Goal: Find specific page/section: Find specific page/section

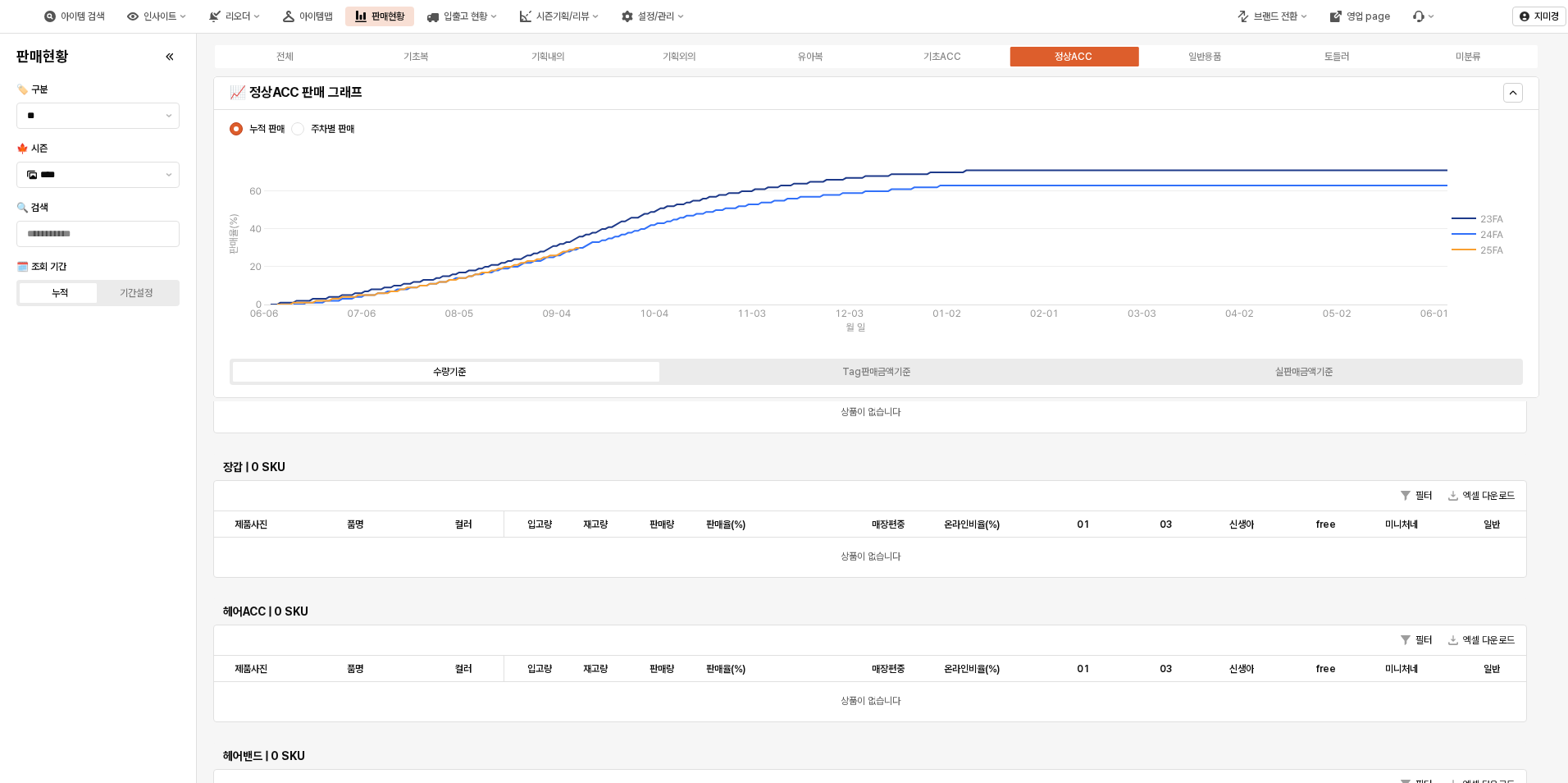
scroll to position [2789, 0]
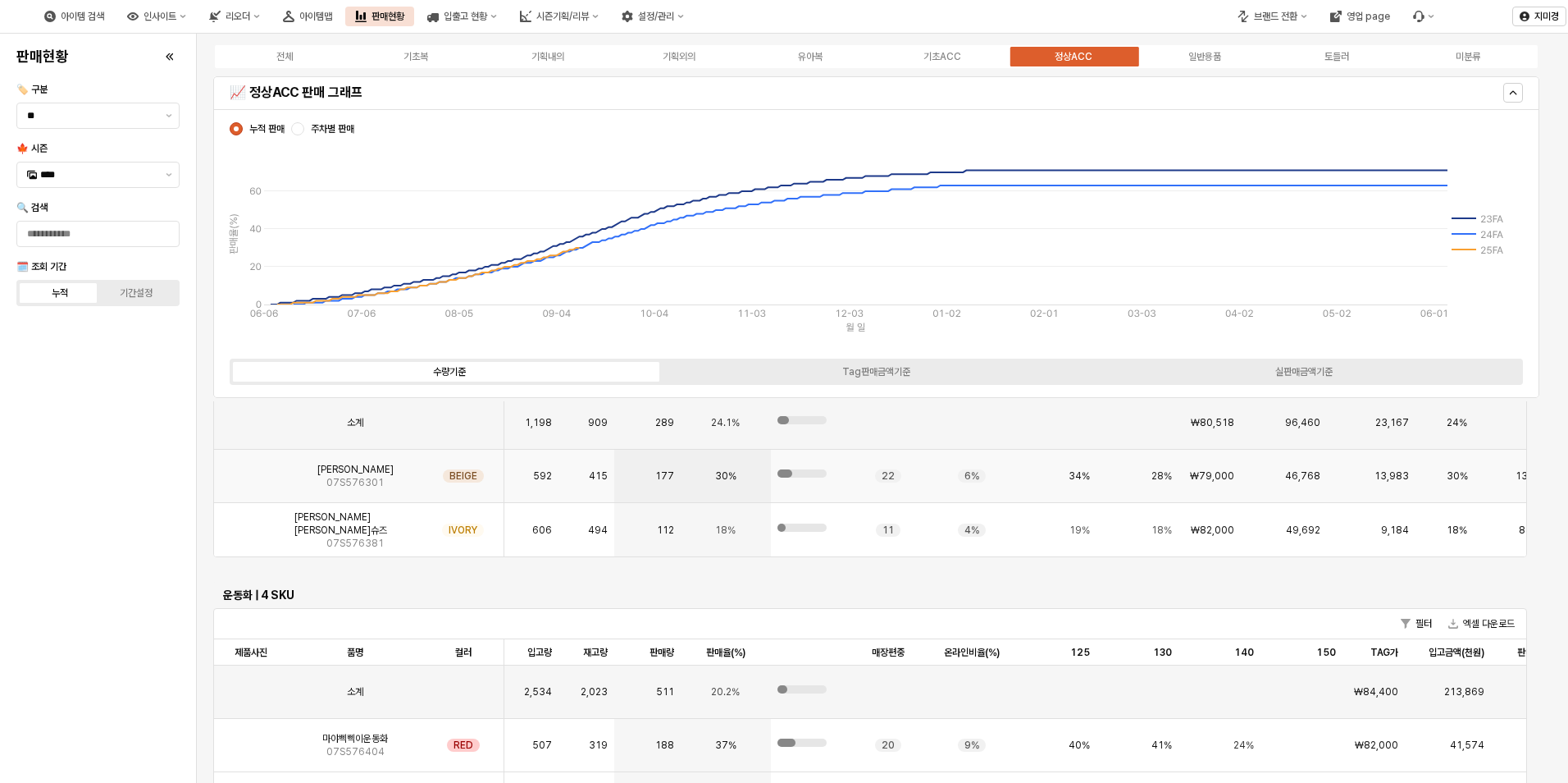
click at [251, 469] on img "App Frame" at bounding box center [251, 469] width 0 height 0
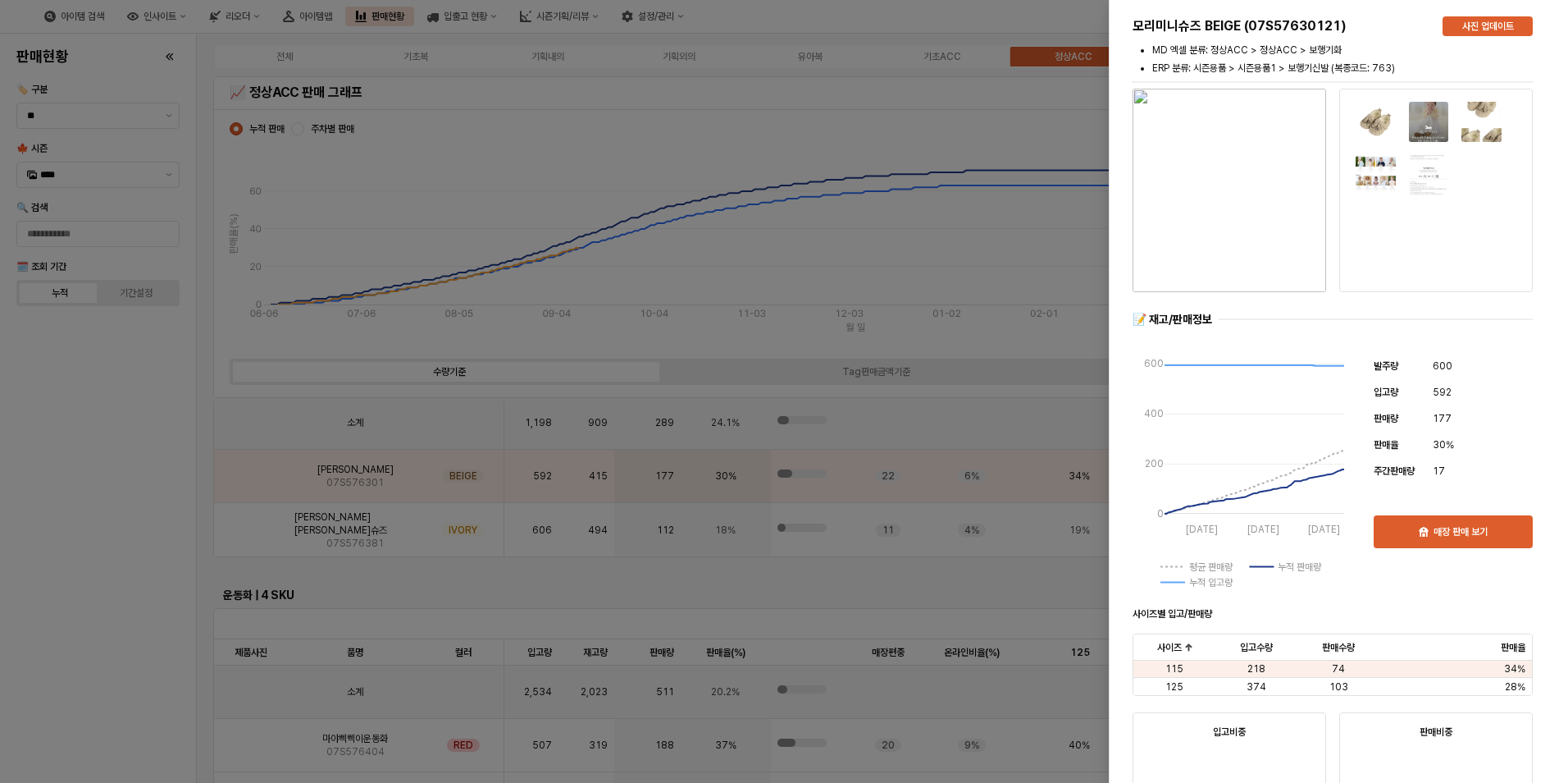
click at [150, 592] on div at bounding box center [784, 391] width 1568 height 783
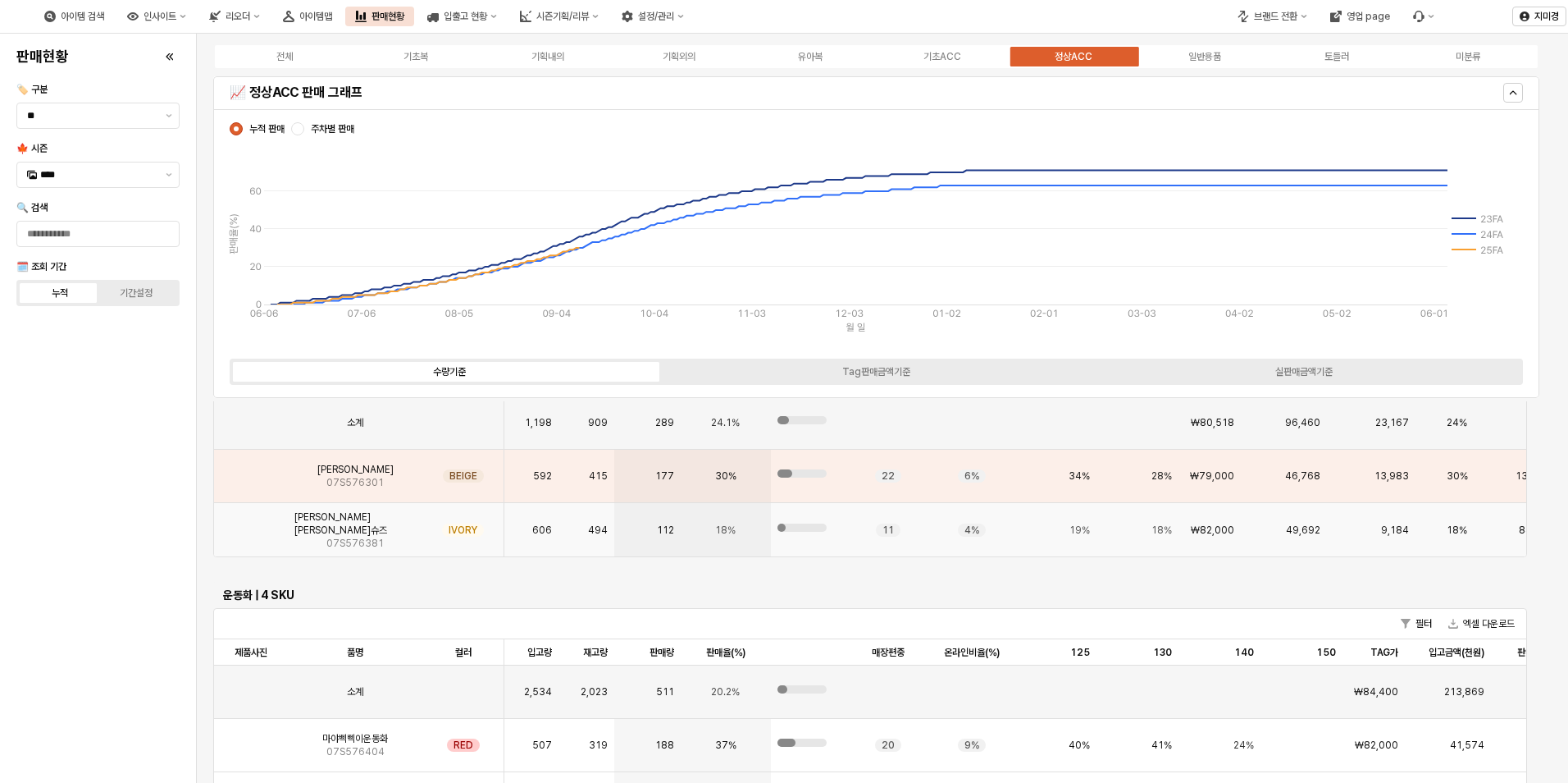
click at [251, 524] on img "App Frame" at bounding box center [251, 524] width 0 height 0
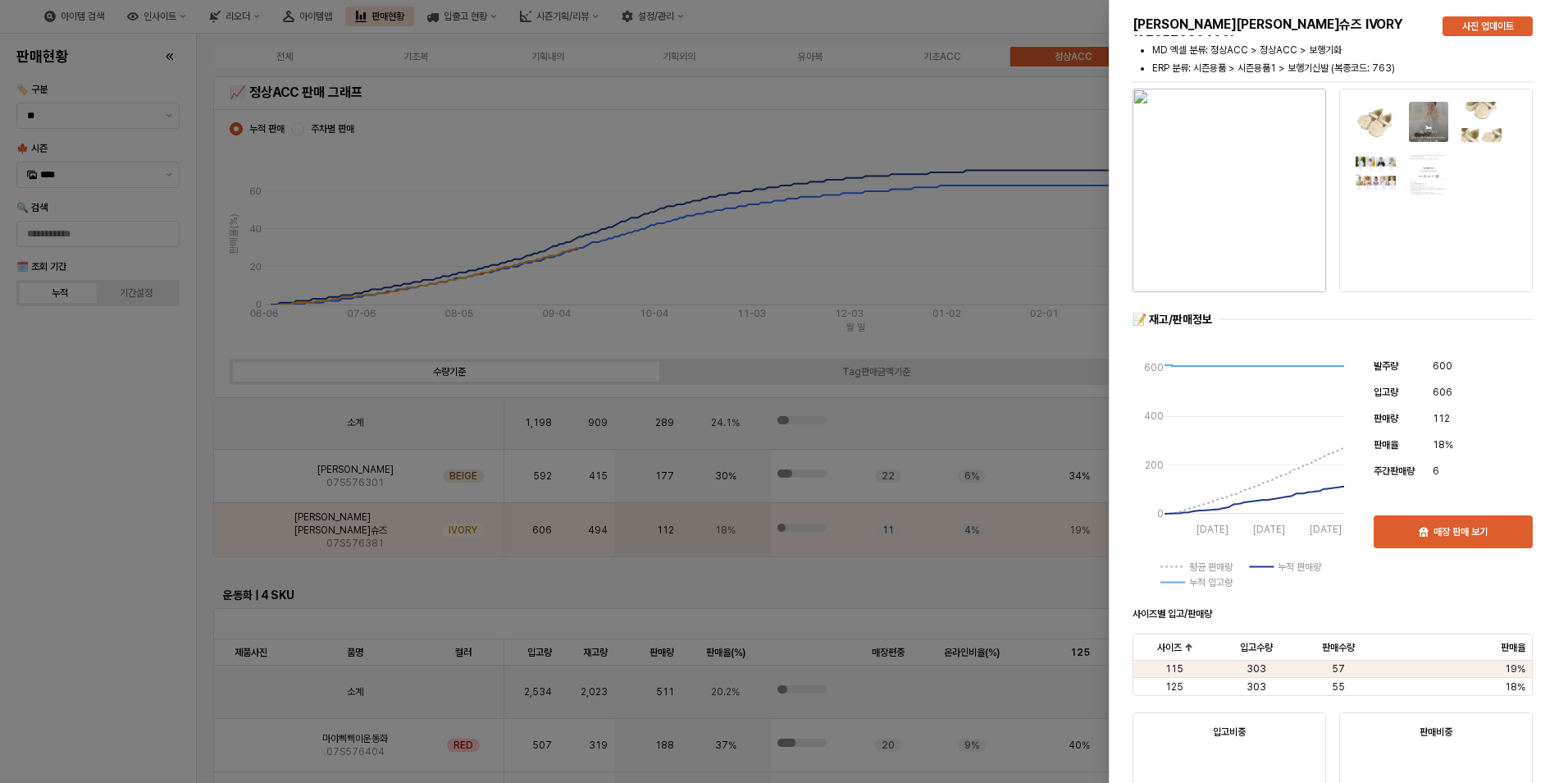
click at [111, 577] on div at bounding box center [784, 391] width 1568 height 783
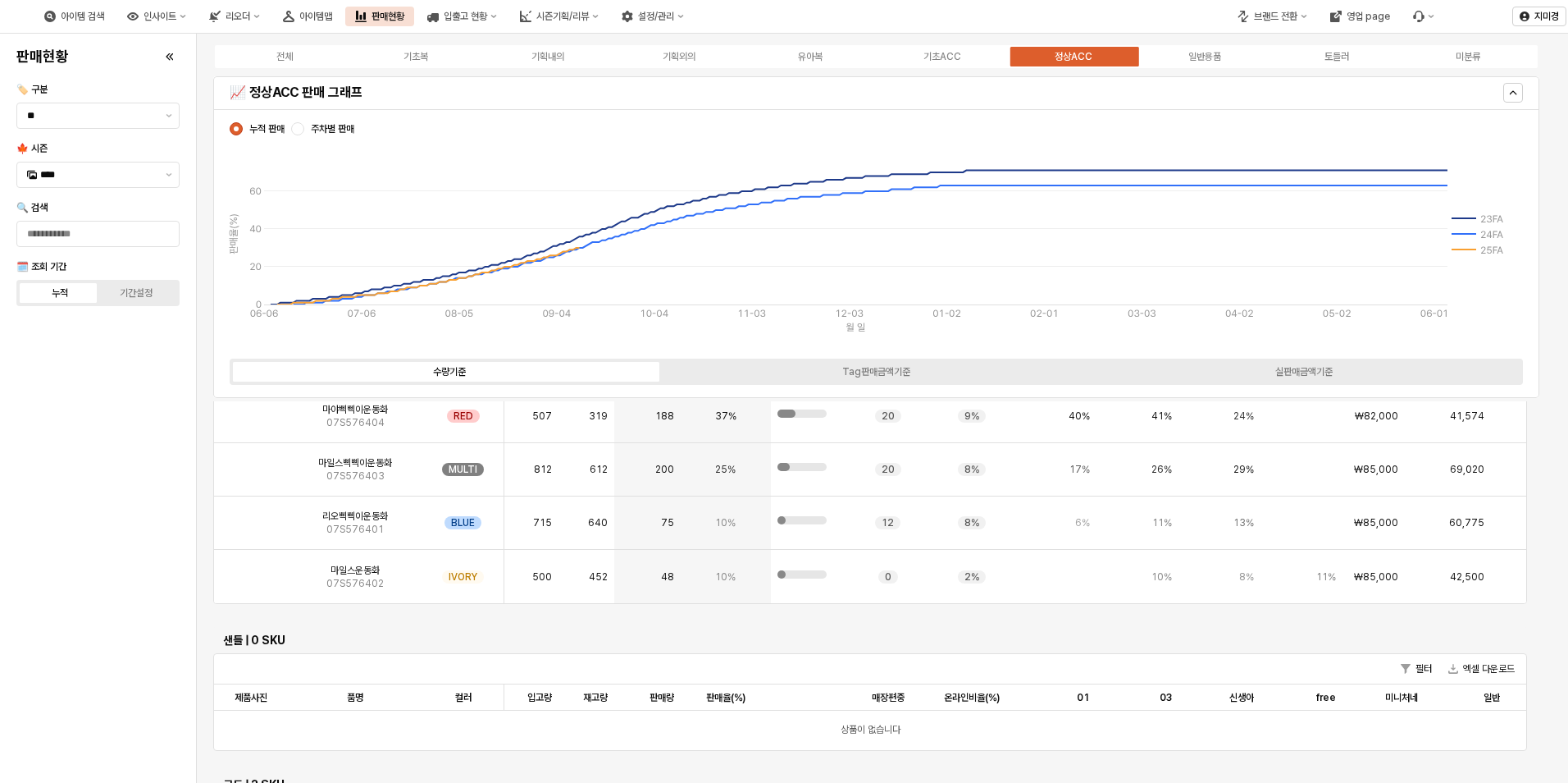
scroll to position [3117, 0]
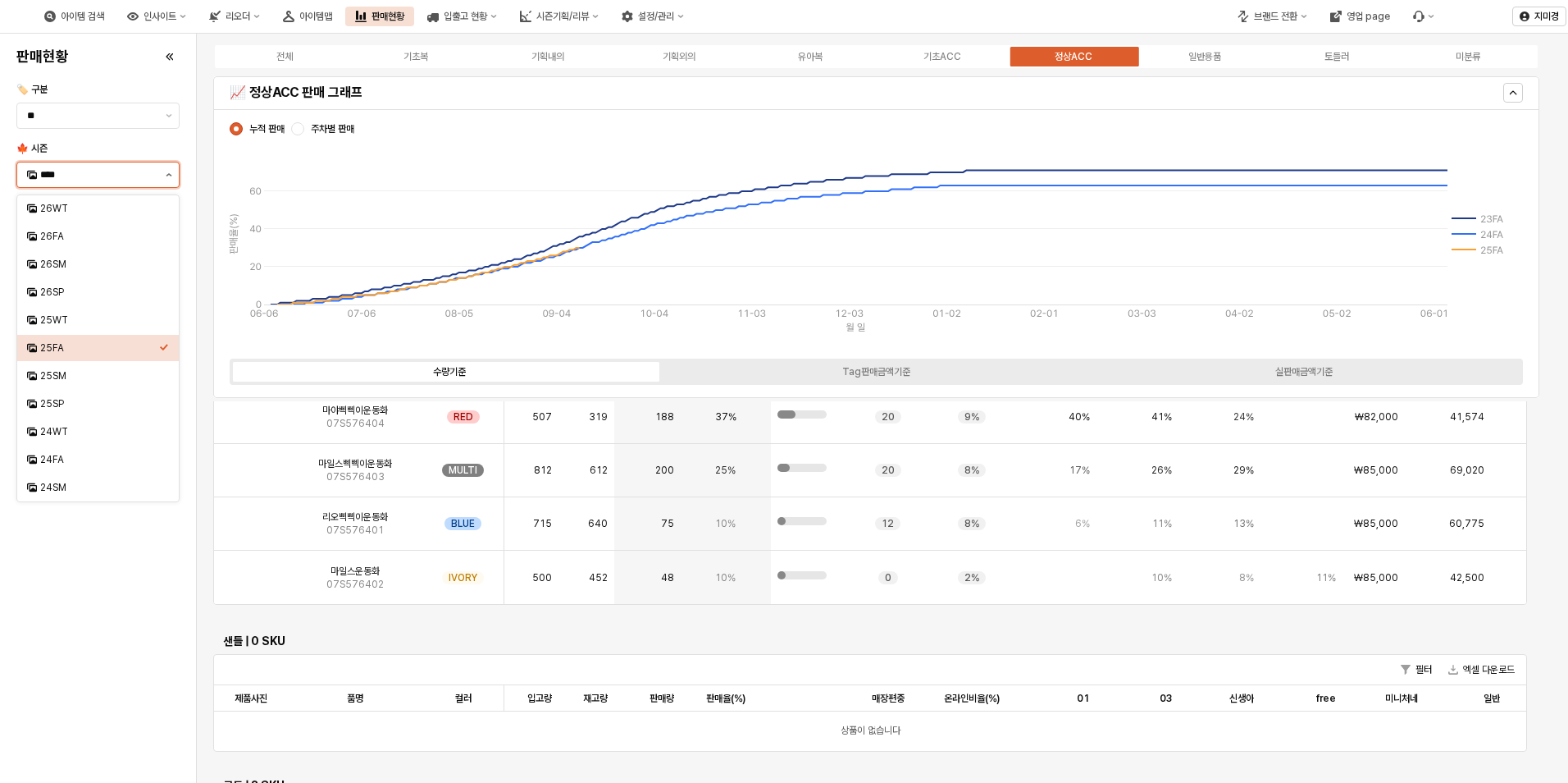
click at [165, 178] on button "제안 사항 표시" at bounding box center [169, 174] width 20 height 25
click at [84, 326] on div "25WT" at bounding box center [100, 320] width 119 height 13
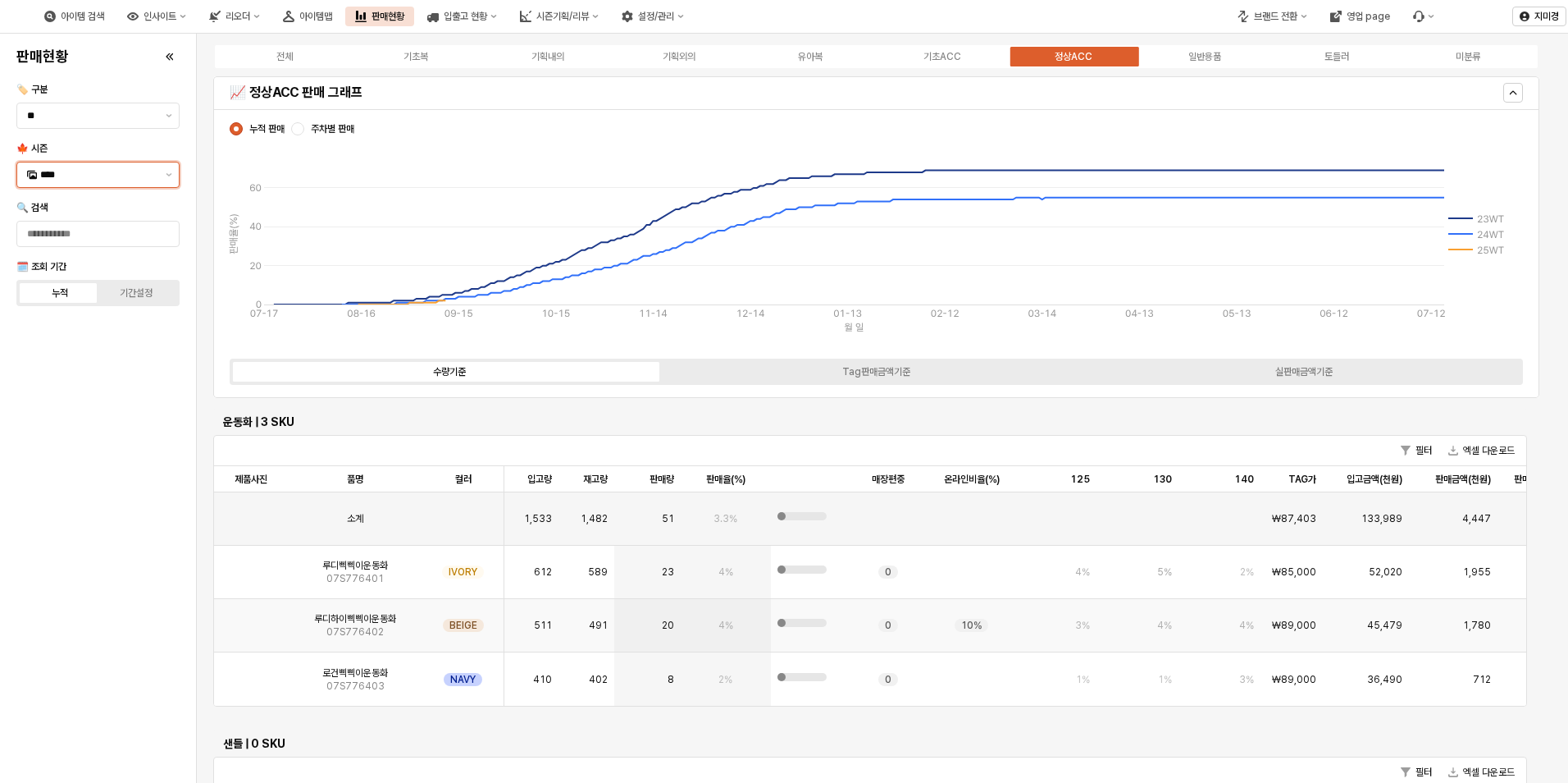
scroll to position [2737, 0]
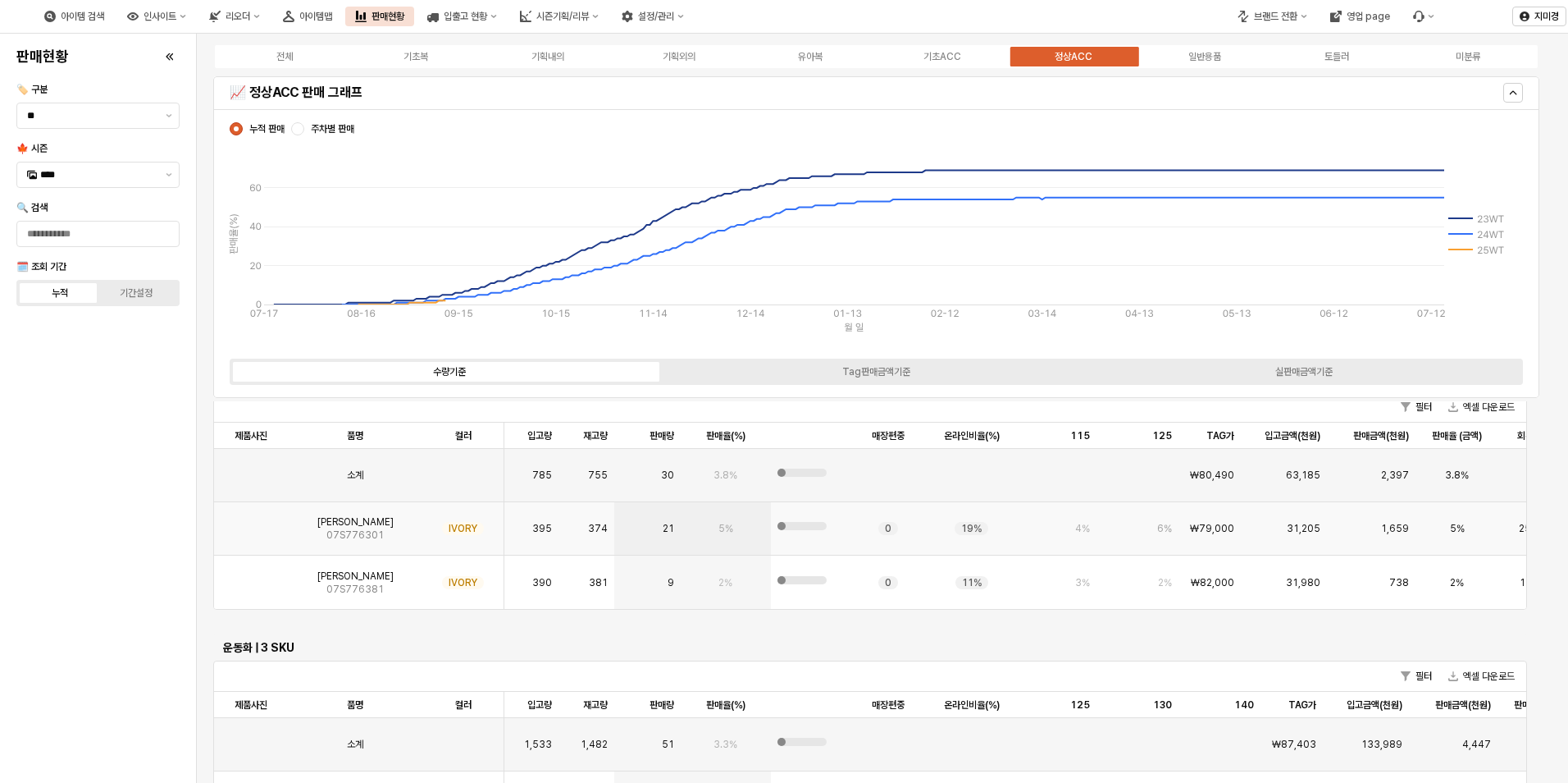
click at [251, 522] on img "App Frame" at bounding box center [251, 522] width 0 height 0
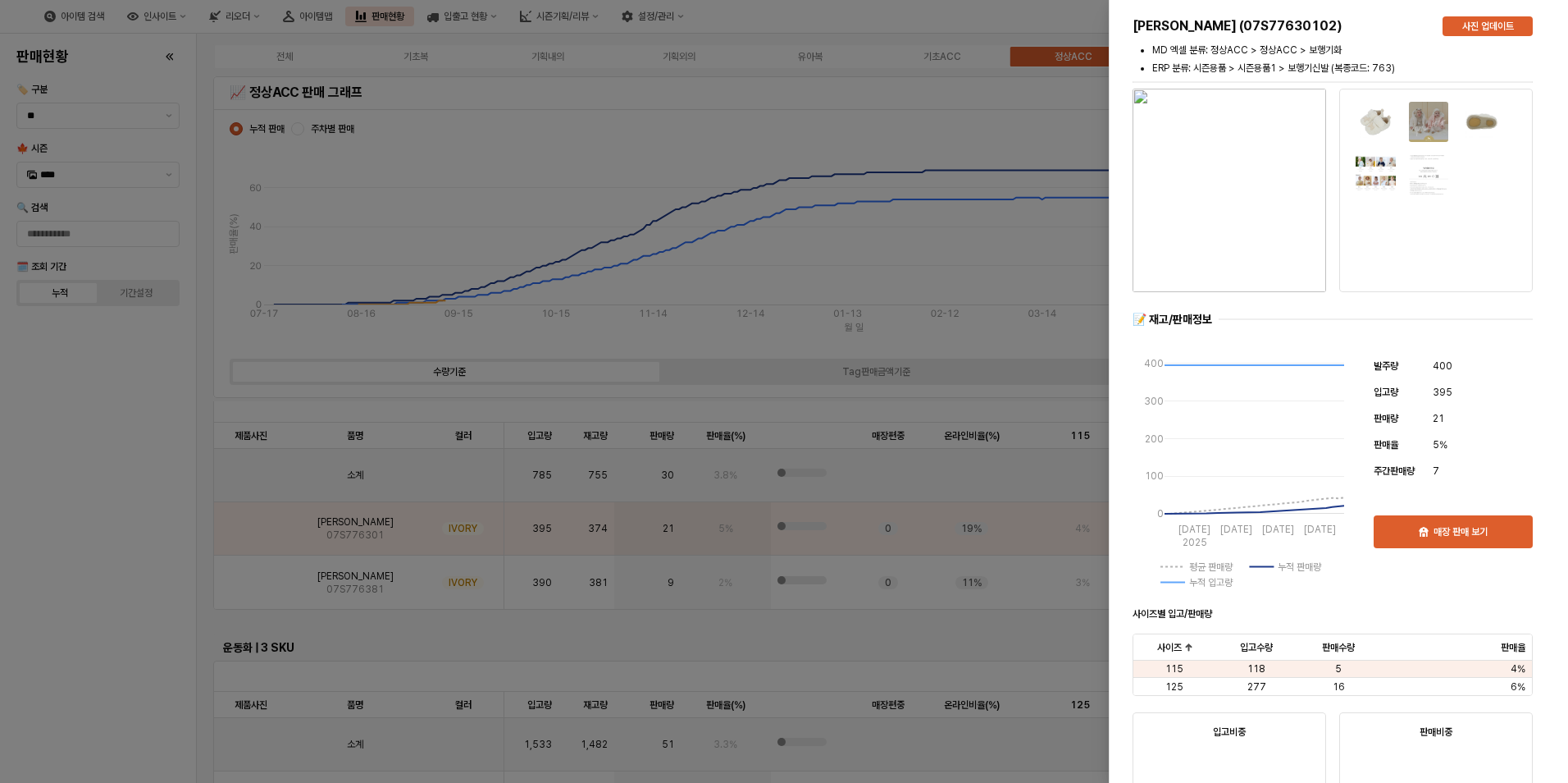
click at [120, 603] on div at bounding box center [784, 391] width 1568 height 783
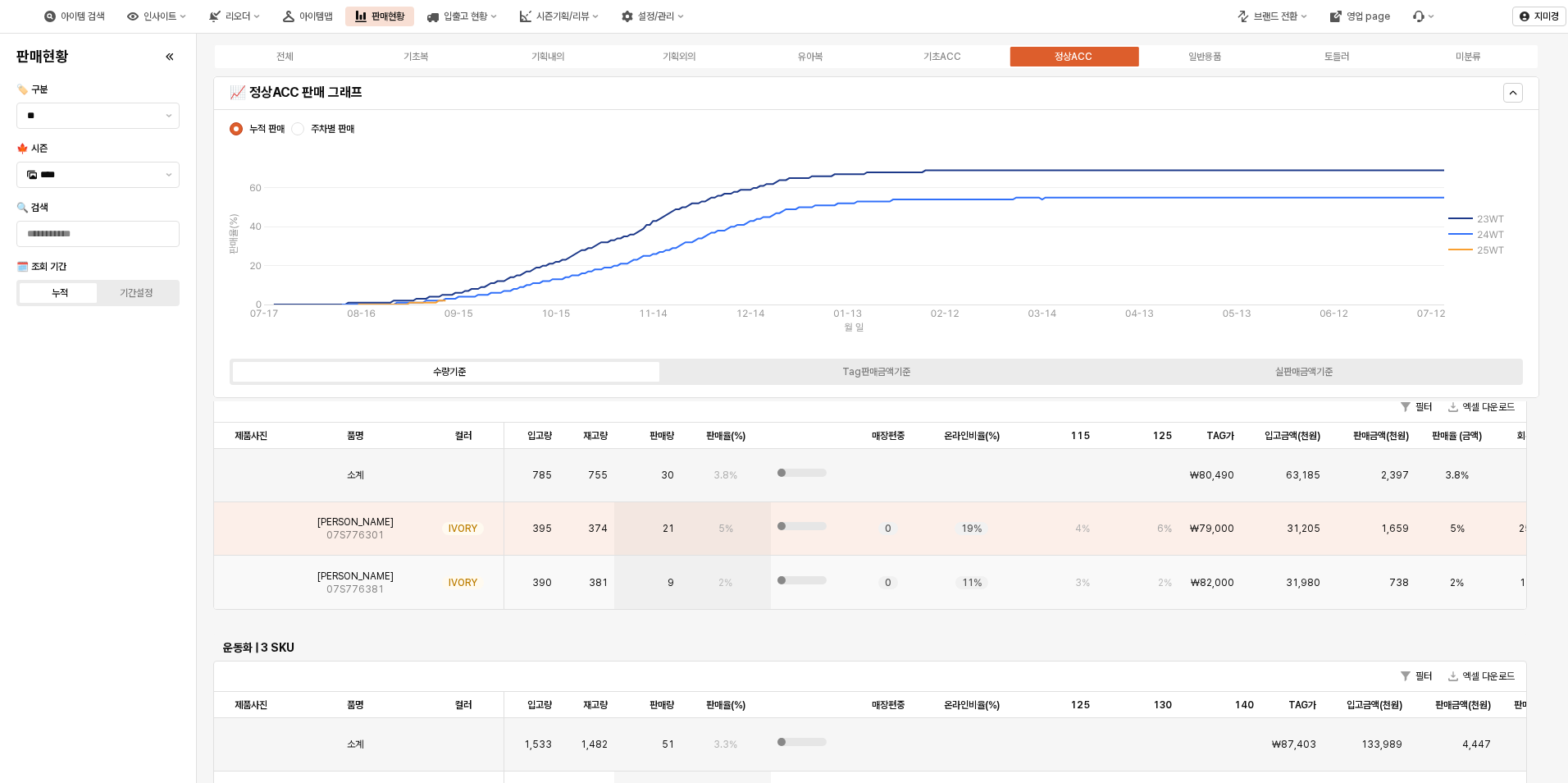
click at [251, 576] on img "App Frame" at bounding box center [251, 576] width 0 height 0
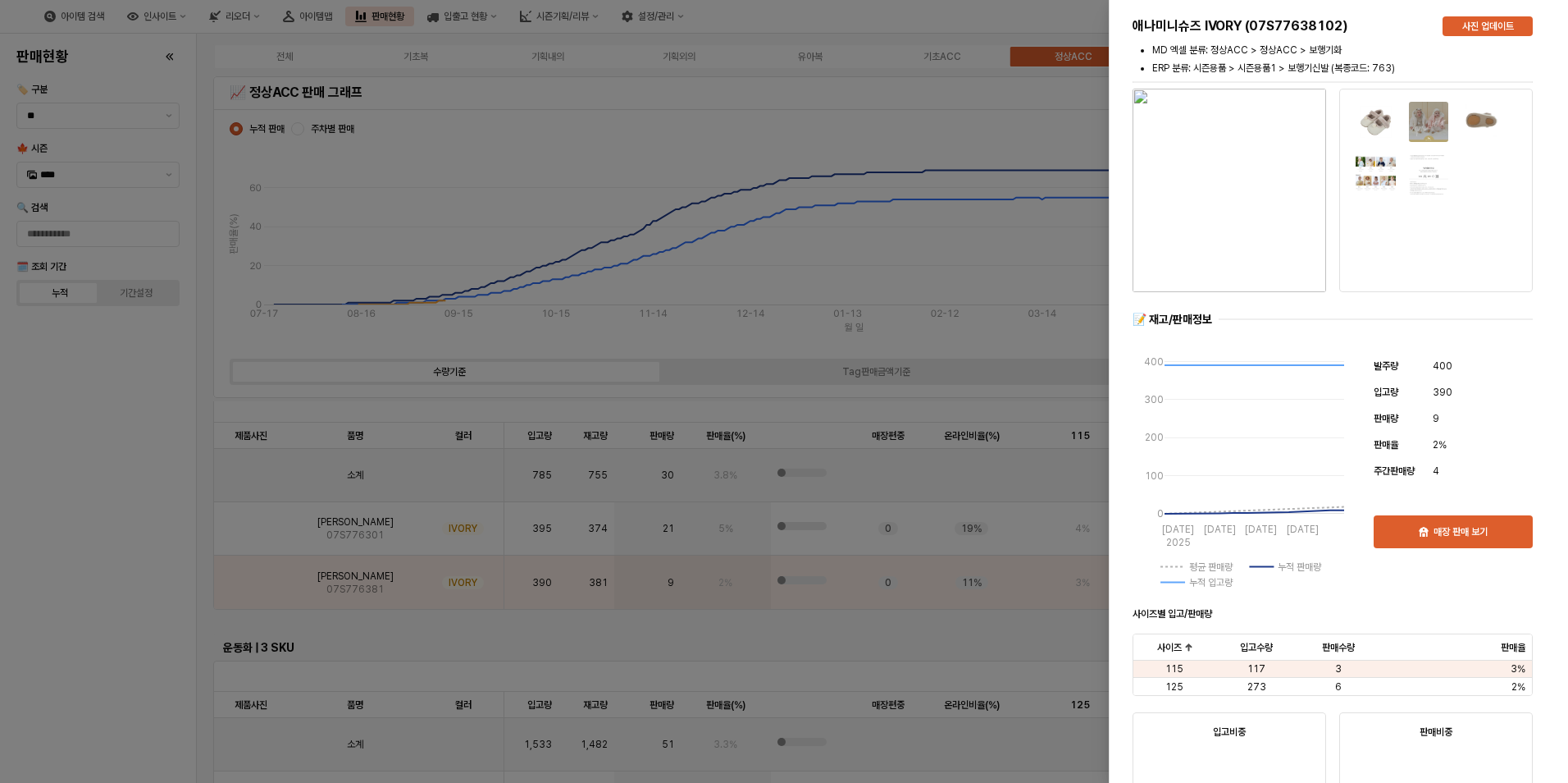
click at [139, 590] on div at bounding box center [784, 391] width 1568 height 783
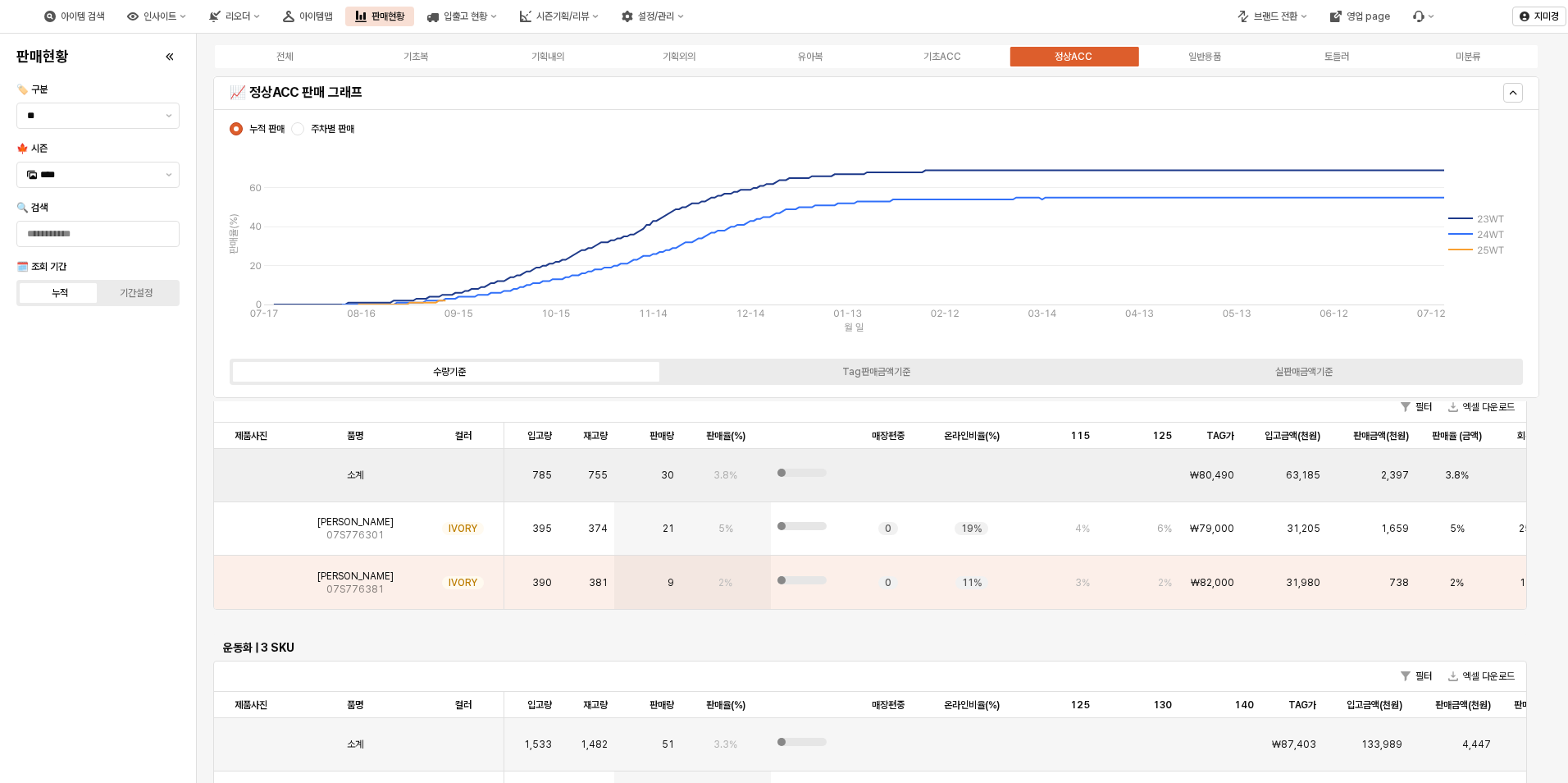
scroll to position [2983, 0]
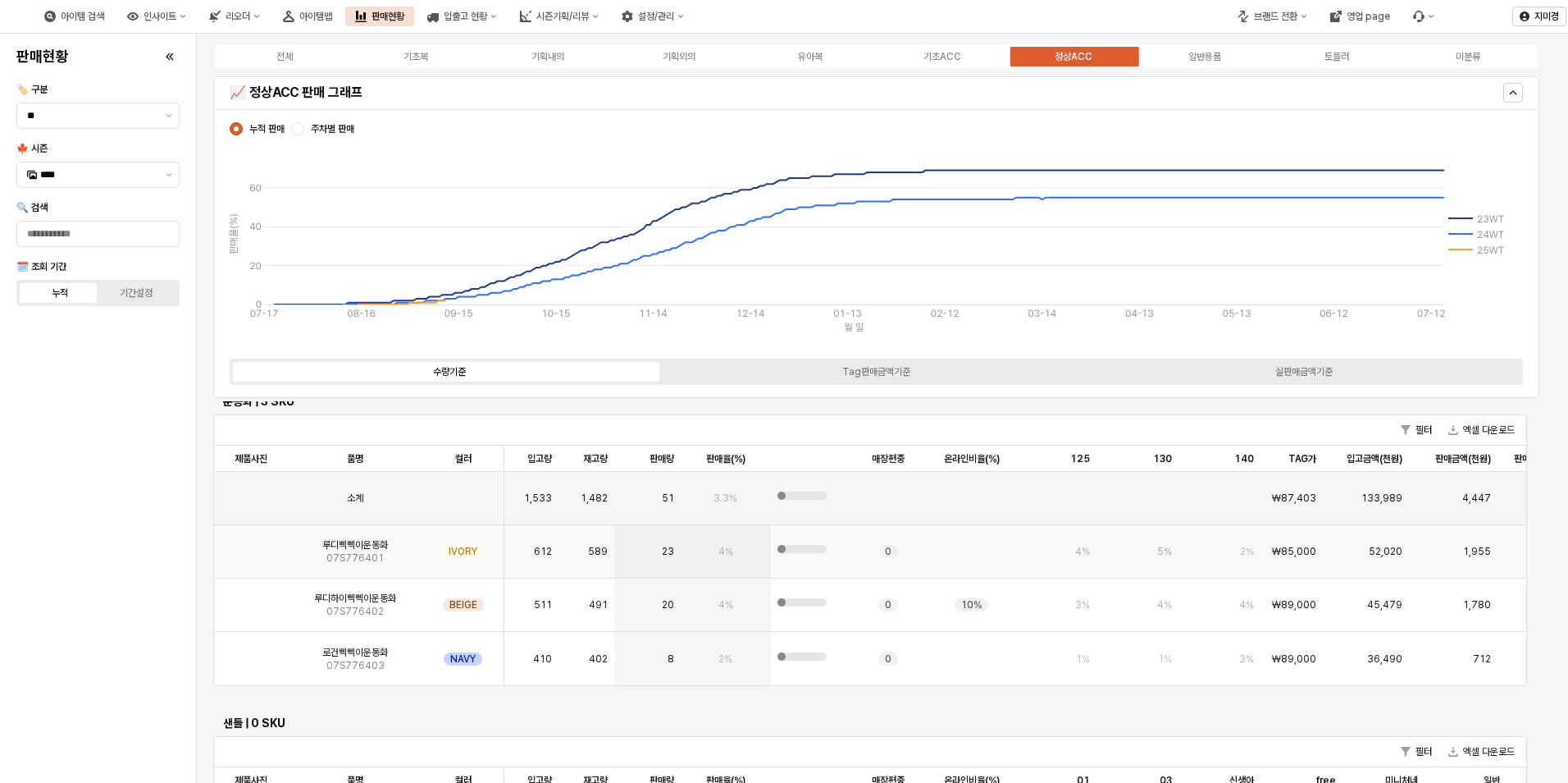
click at [251, 544] on img "App Frame" at bounding box center [251, 544] width 0 height 0
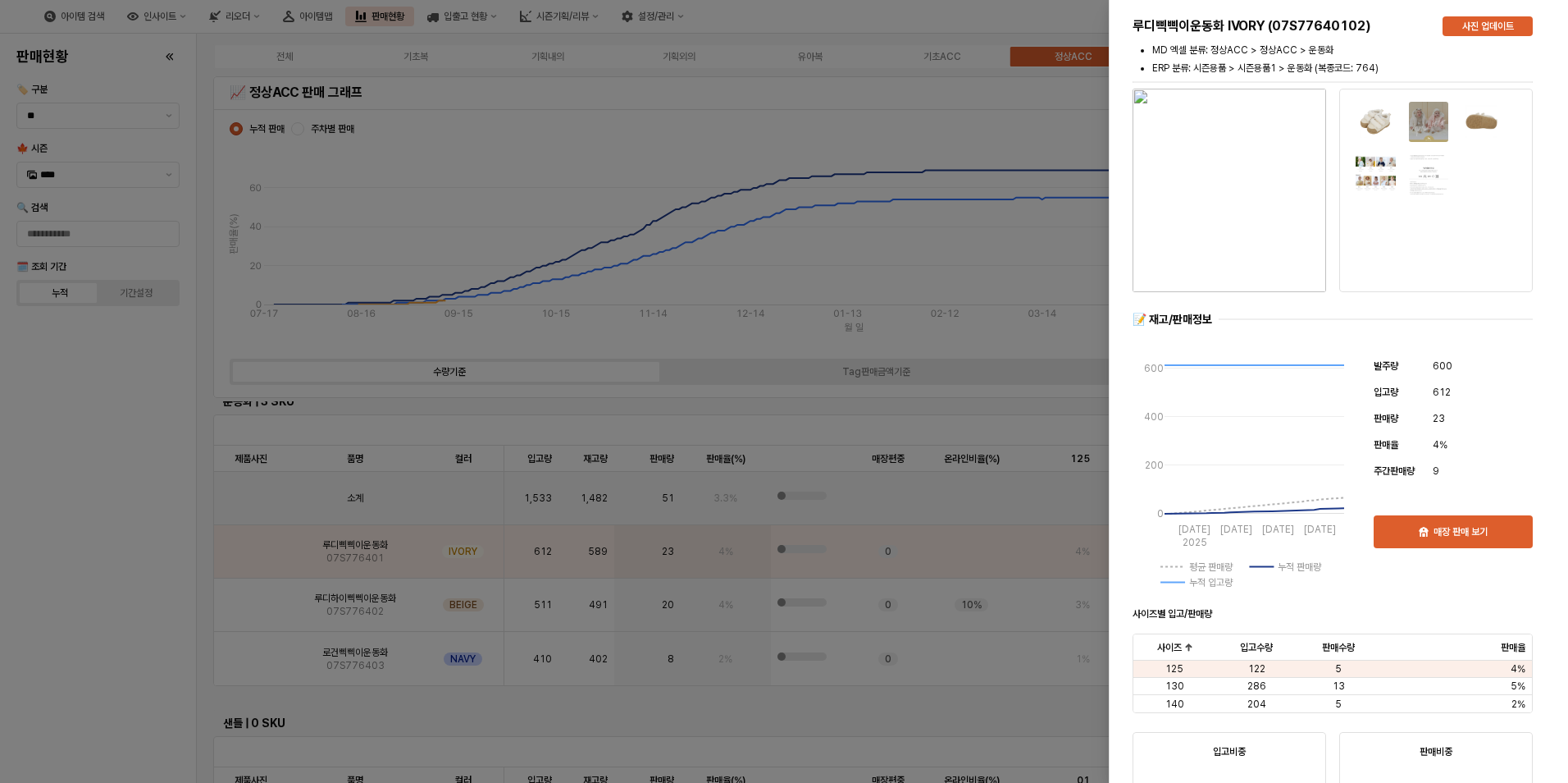
click at [237, 605] on div at bounding box center [784, 391] width 1568 height 783
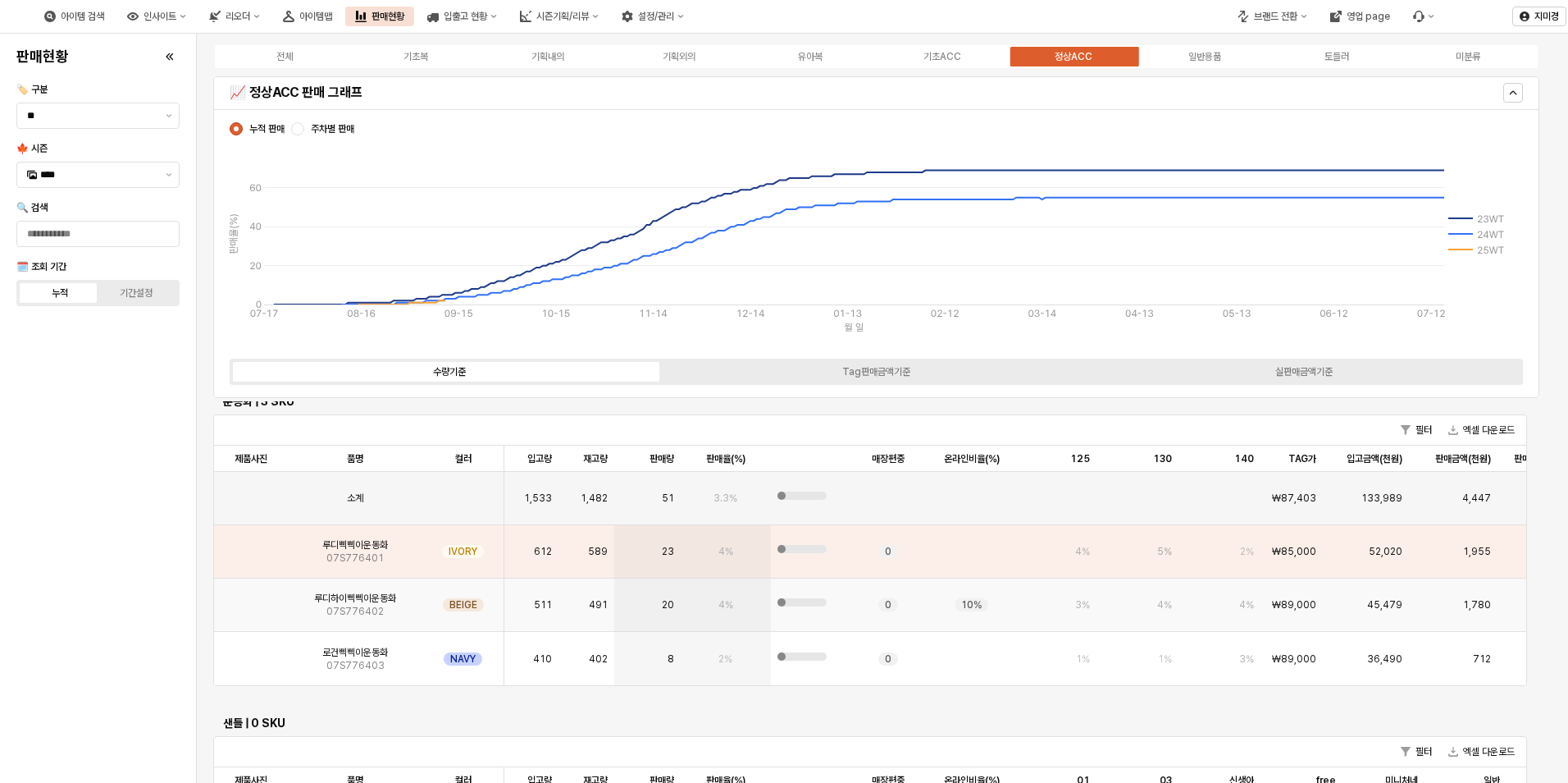
click at [251, 598] on img "App Frame" at bounding box center [251, 598] width 0 height 0
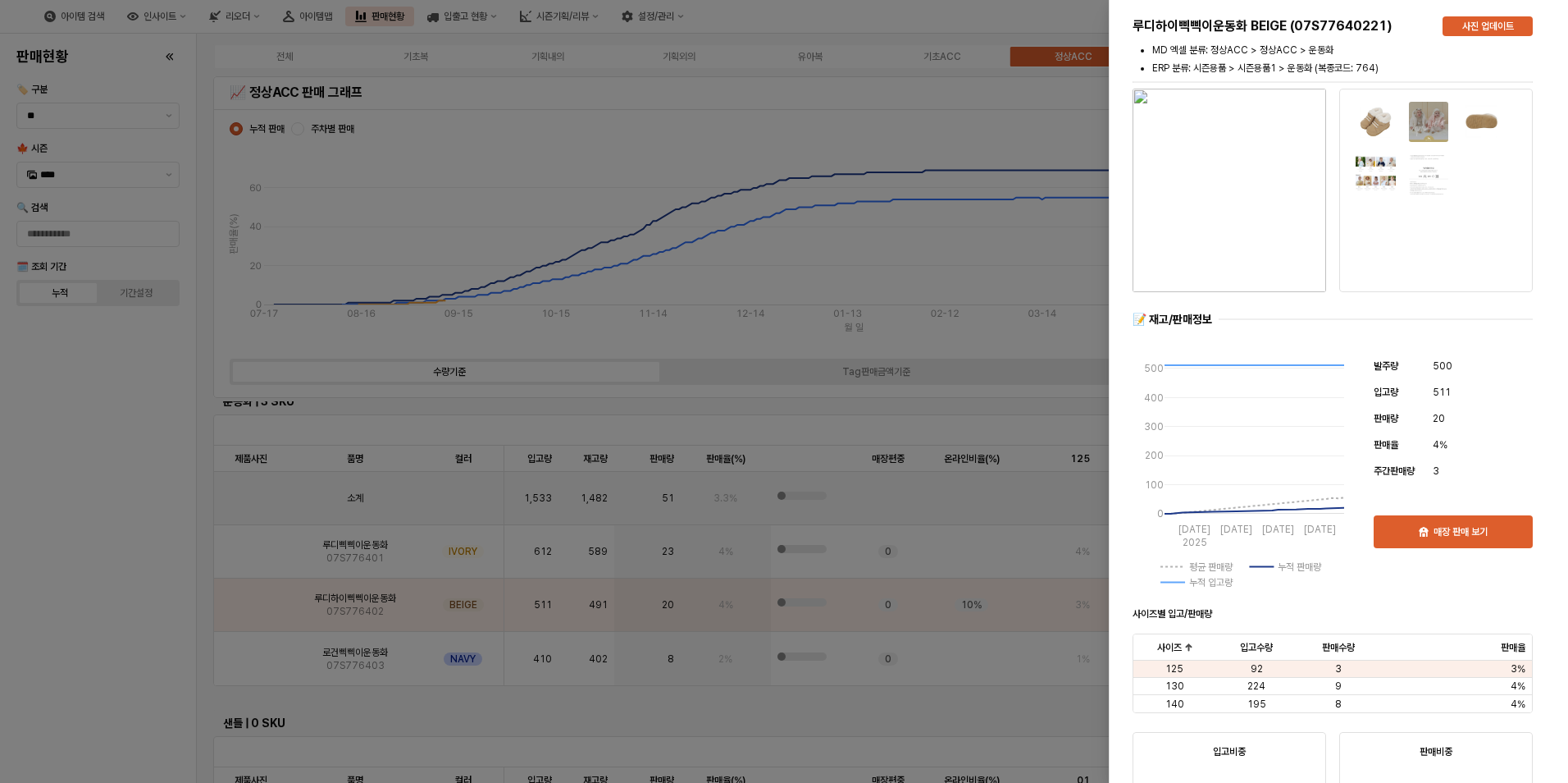
click at [157, 601] on div at bounding box center [784, 391] width 1568 height 783
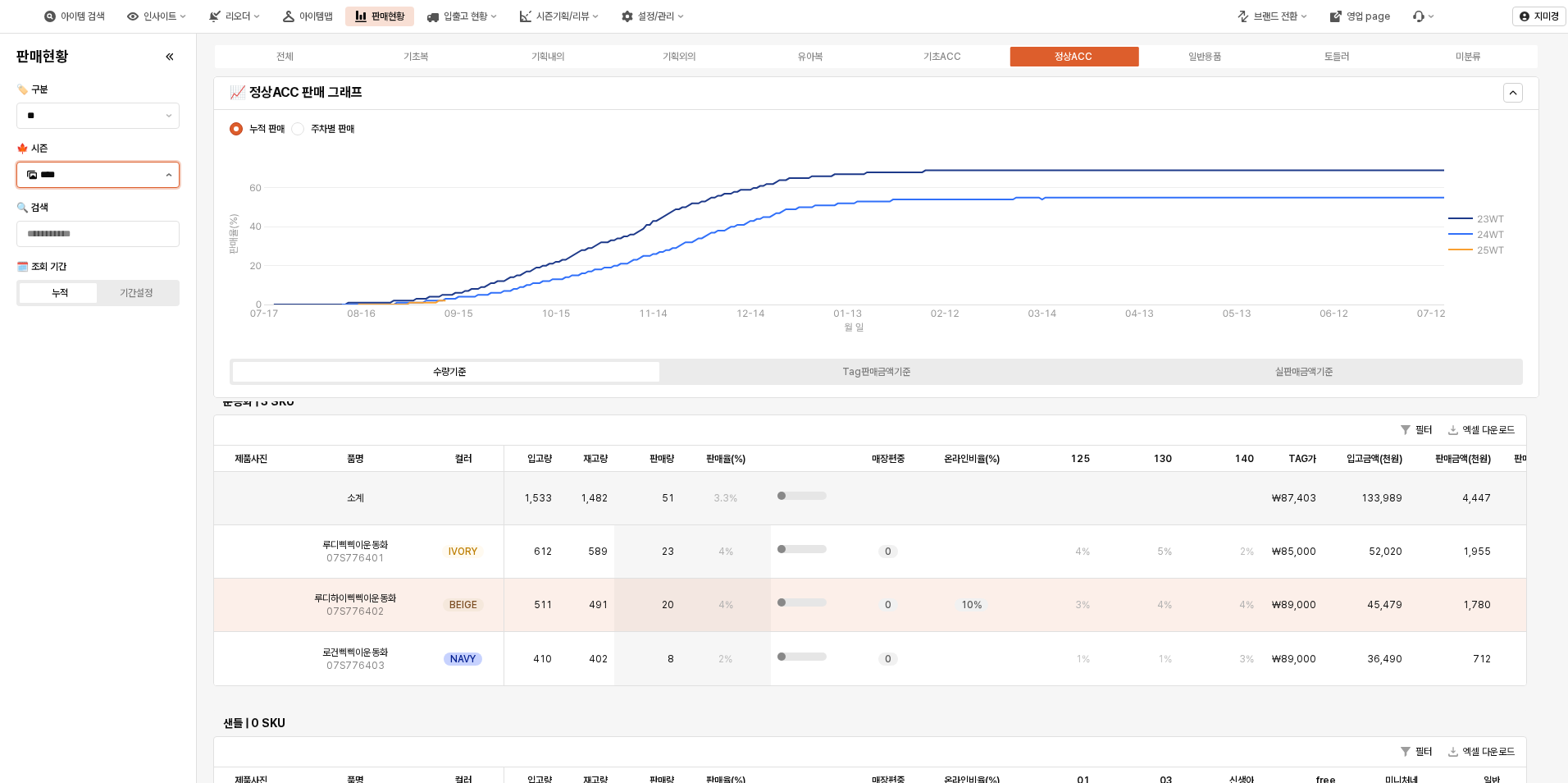
click at [167, 170] on button "제안 사항 표시" at bounding box center [169, 174] width 20 height 25
click at [60, 432] on div "24WT" at bounding box center [100, 431] width 119 height 13
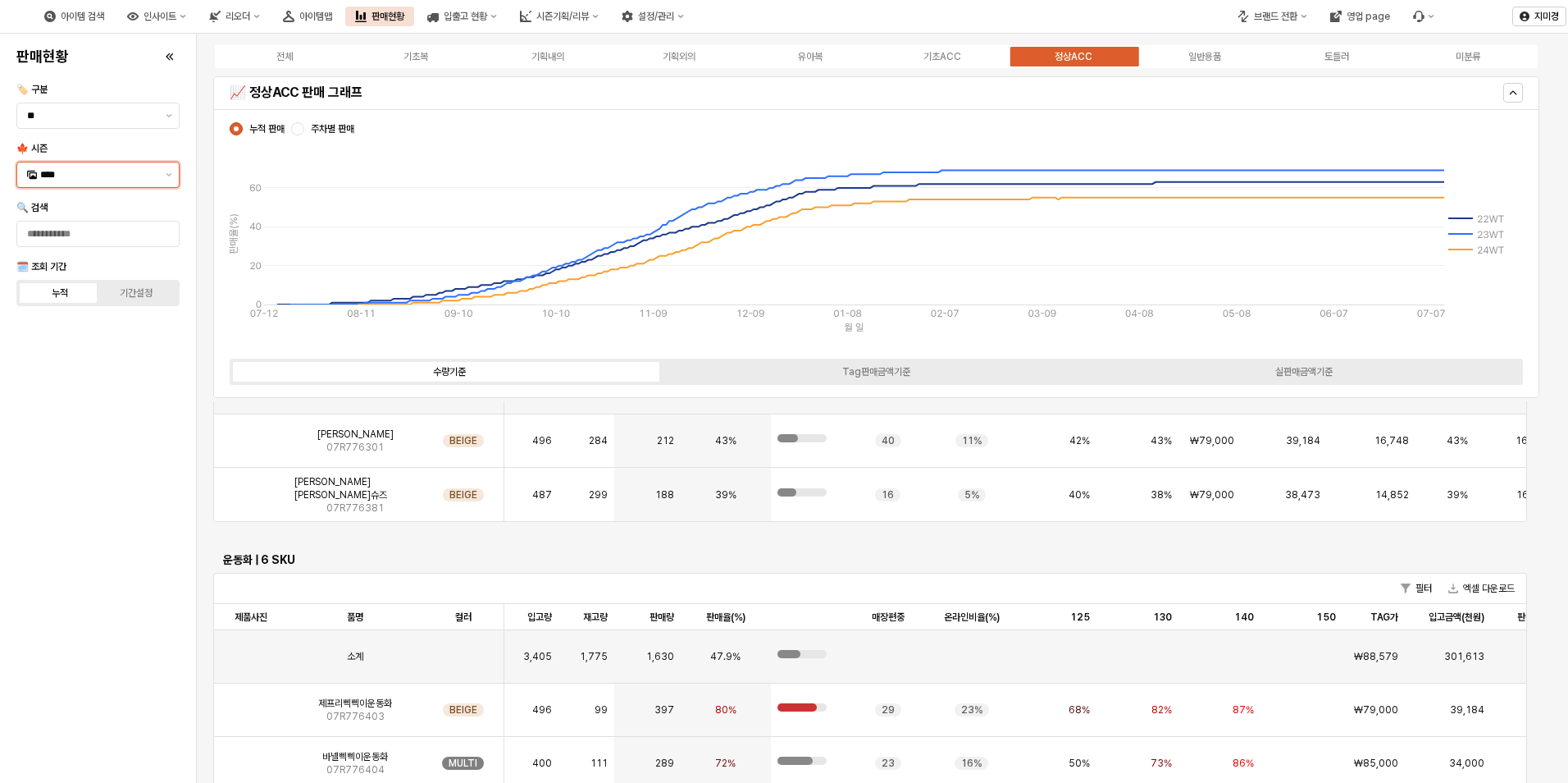
scroll to position [2730, 0]
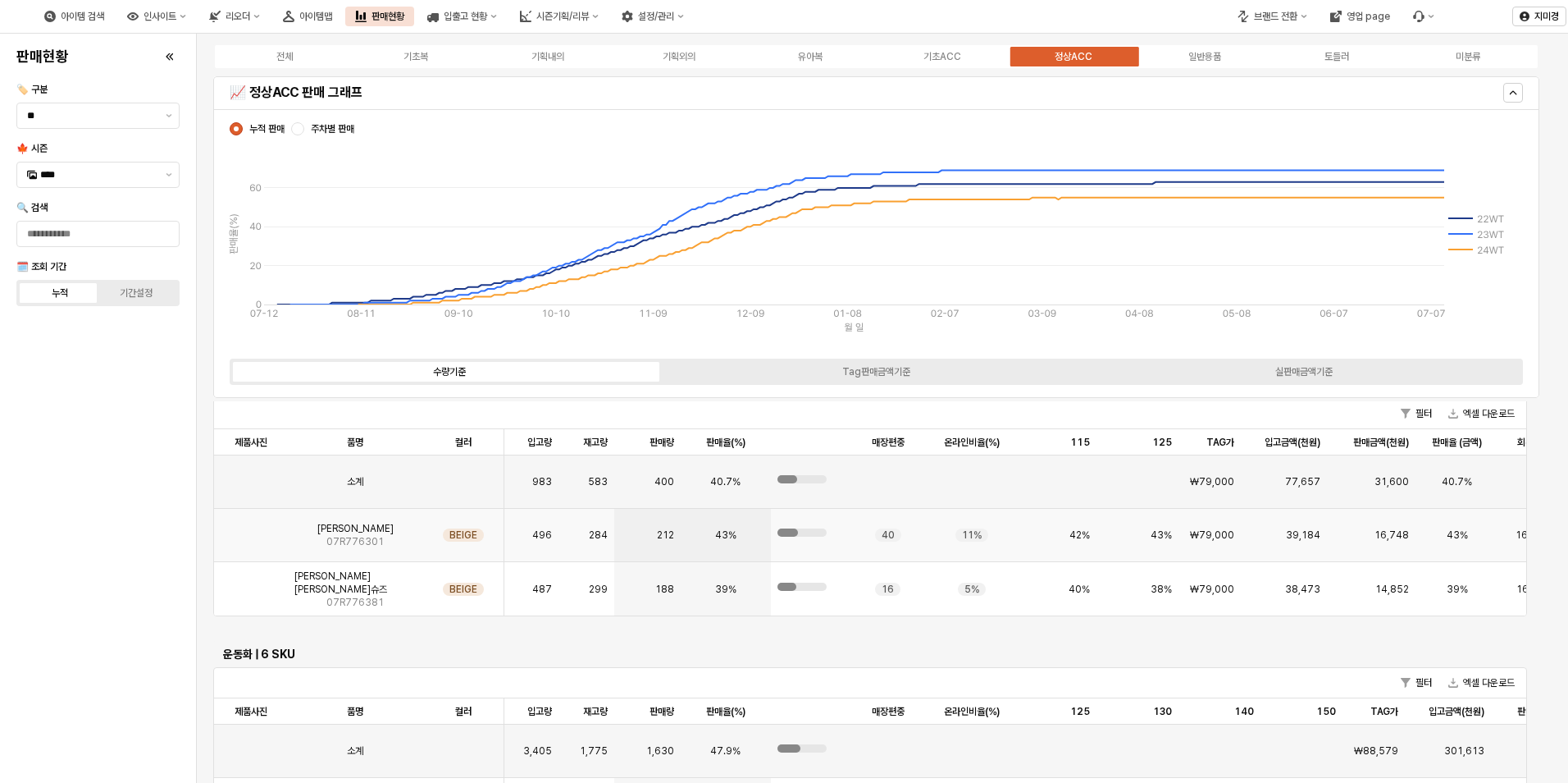
click at [251, 529] on img "App Frame" at bounding box center [251, 529] width 0 height 0
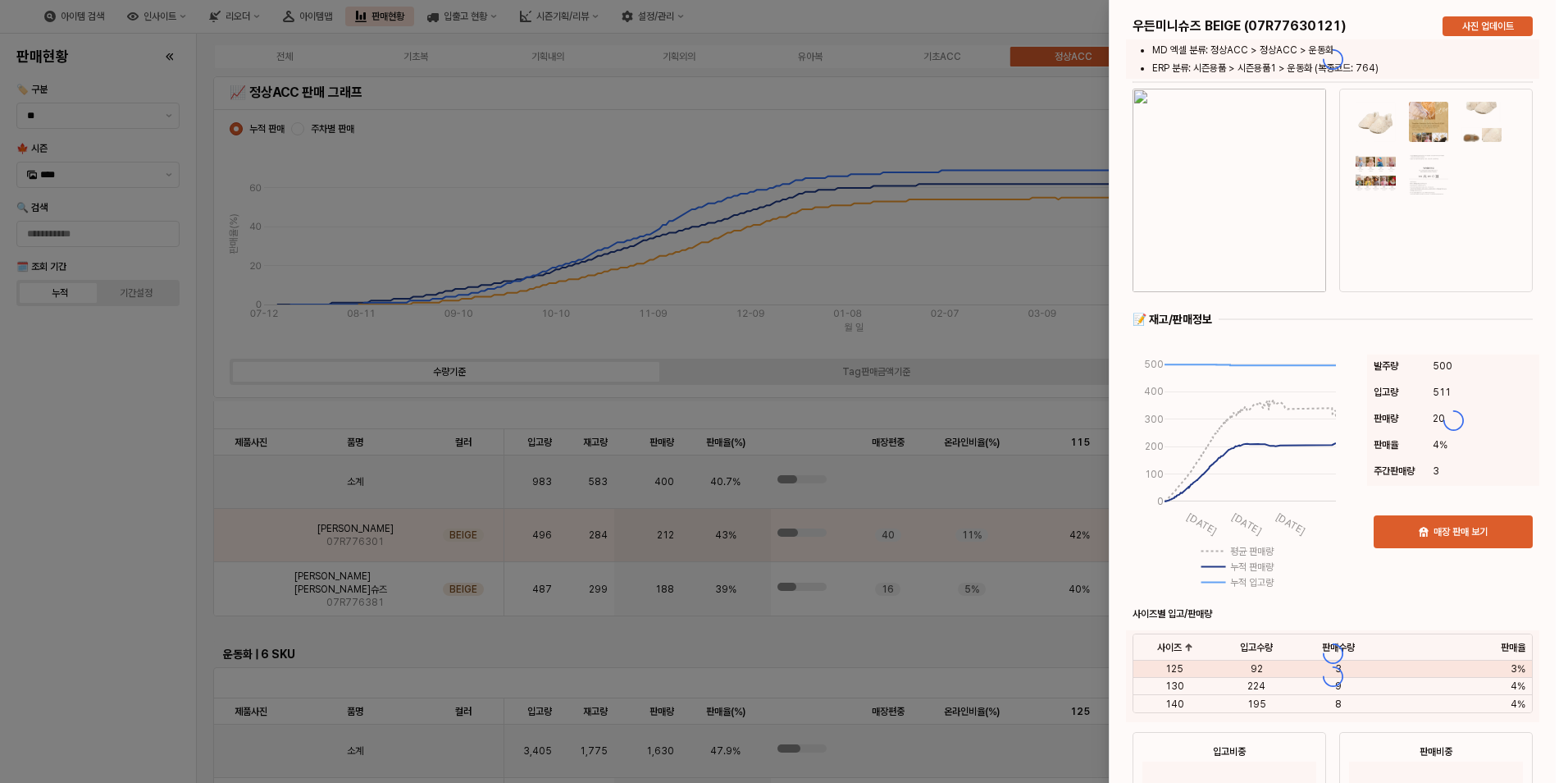
click at [145, 589] on div at bounding box center [784, 391] width 1568 height 783
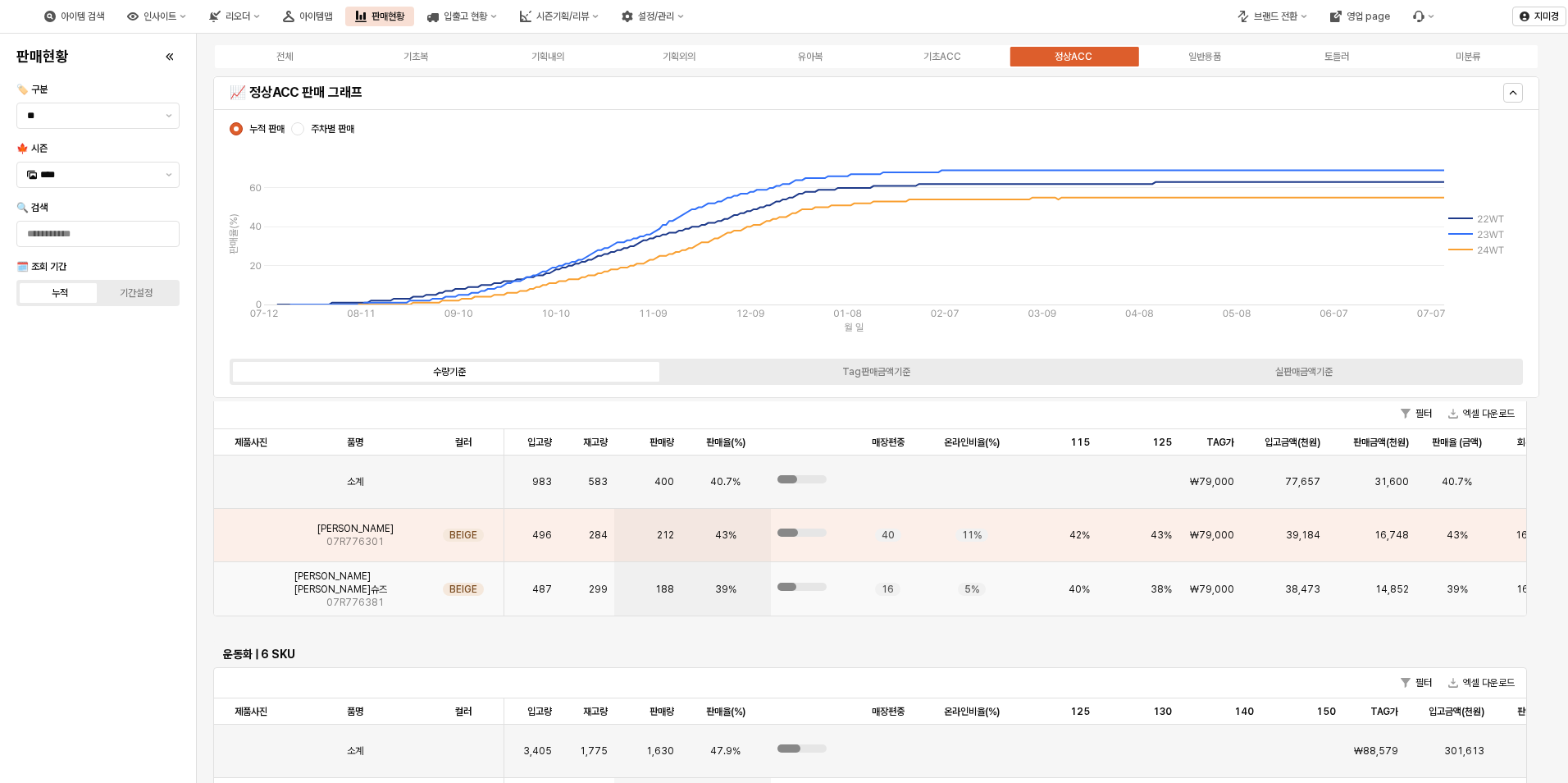
click at [251, 582] on img "App Frame" at bounding box center [251, 582] width 0 height 0
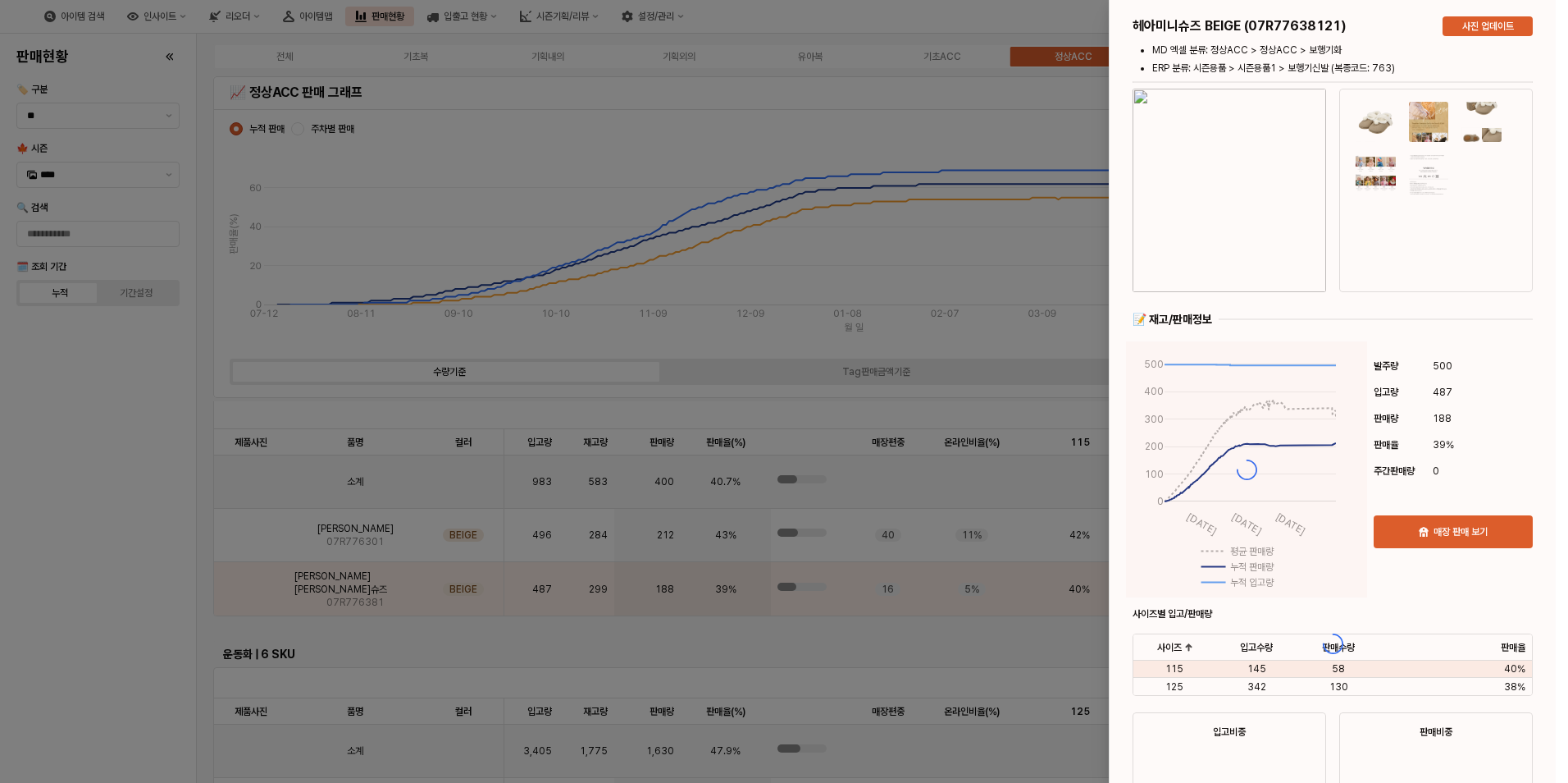
click at [163, 601] on div at bounding box center [784, 391] width 1568 height 783
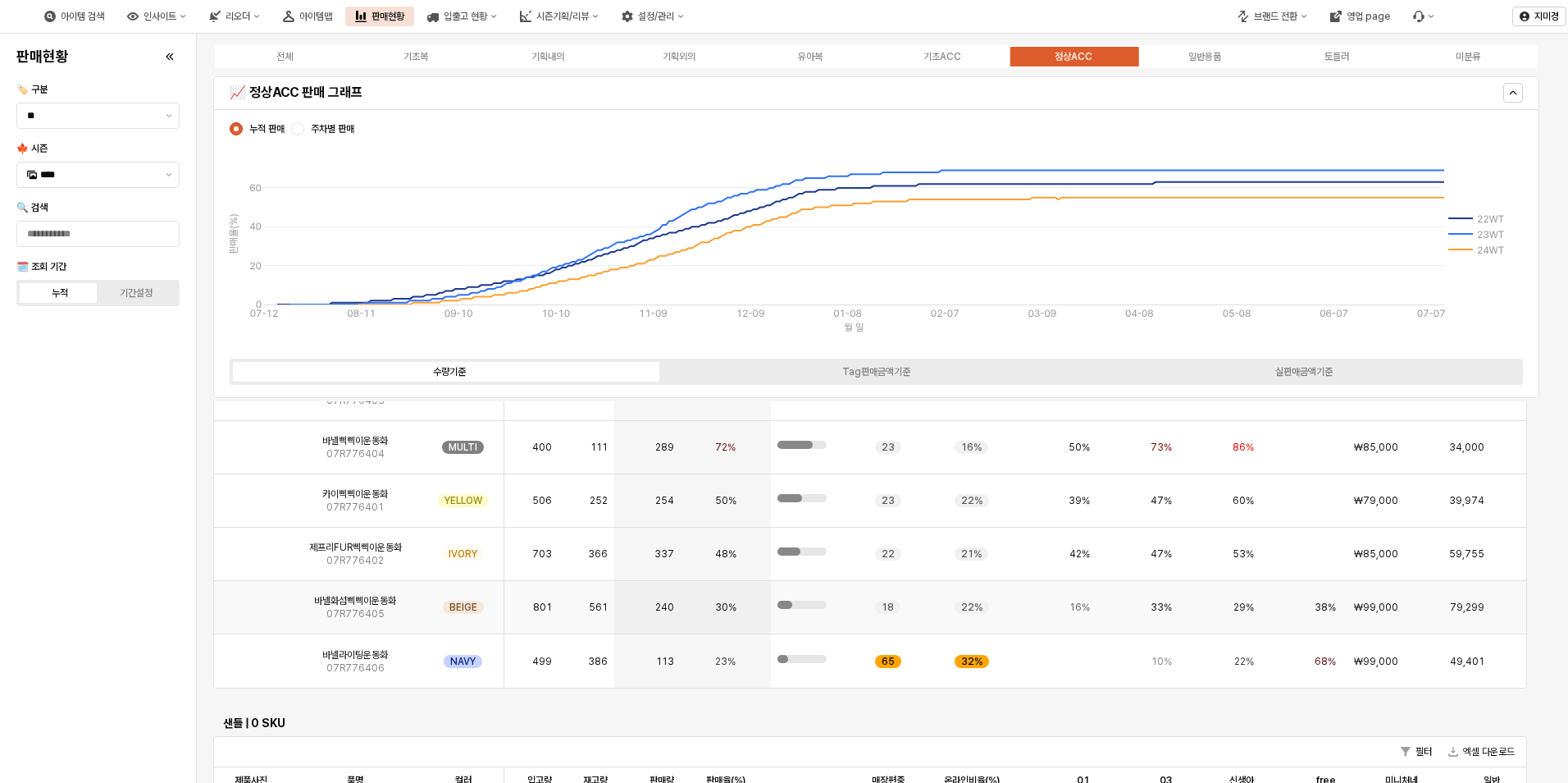
scroll to position [3469, 0]
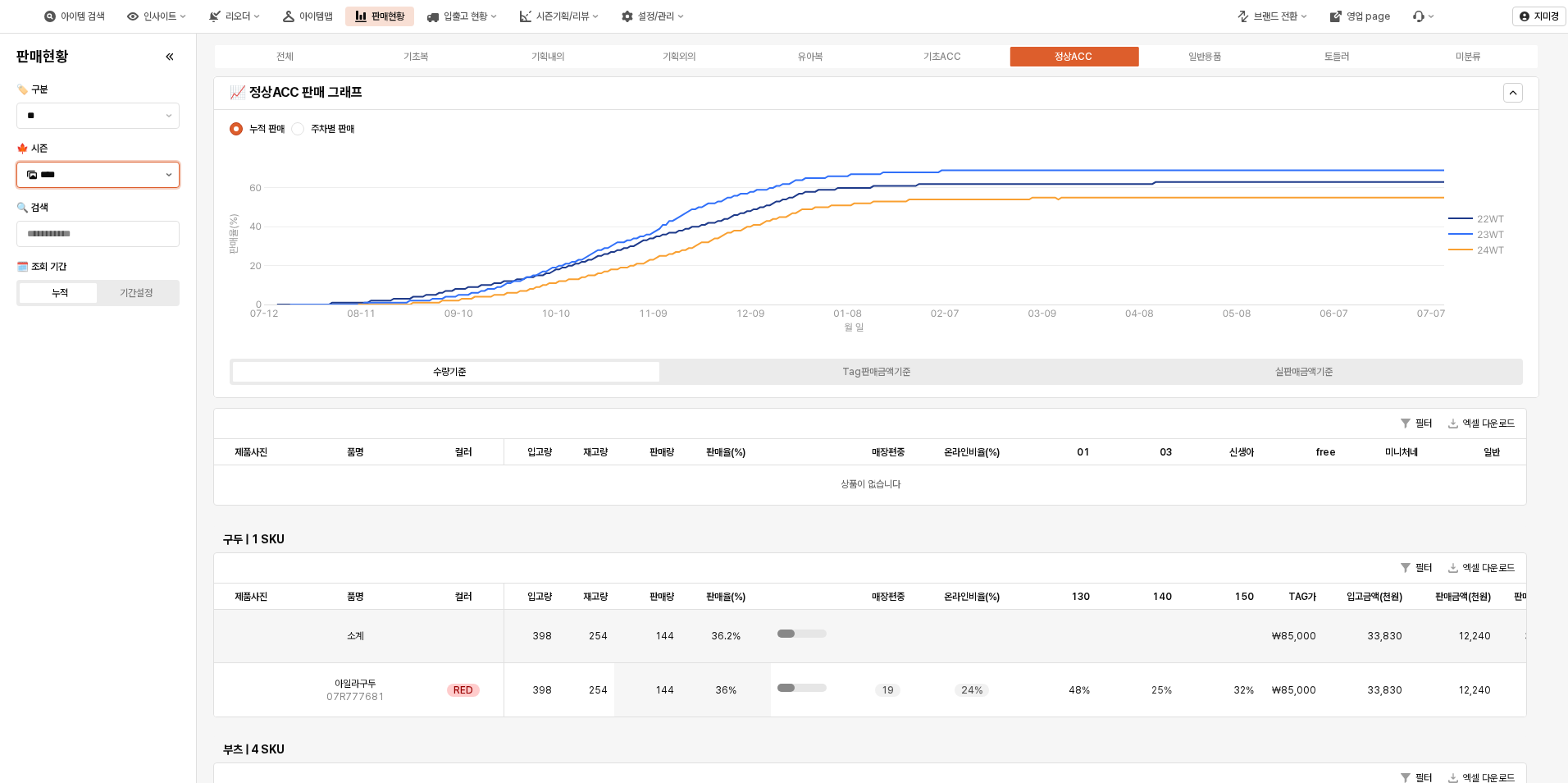
click at [171, 182] on button "제안 사항 표시" at bounding box center [169, 174] width 20 height 25
click at [102, 325] on div "25WT" at bounding box center [100, 320] width 119 height 13
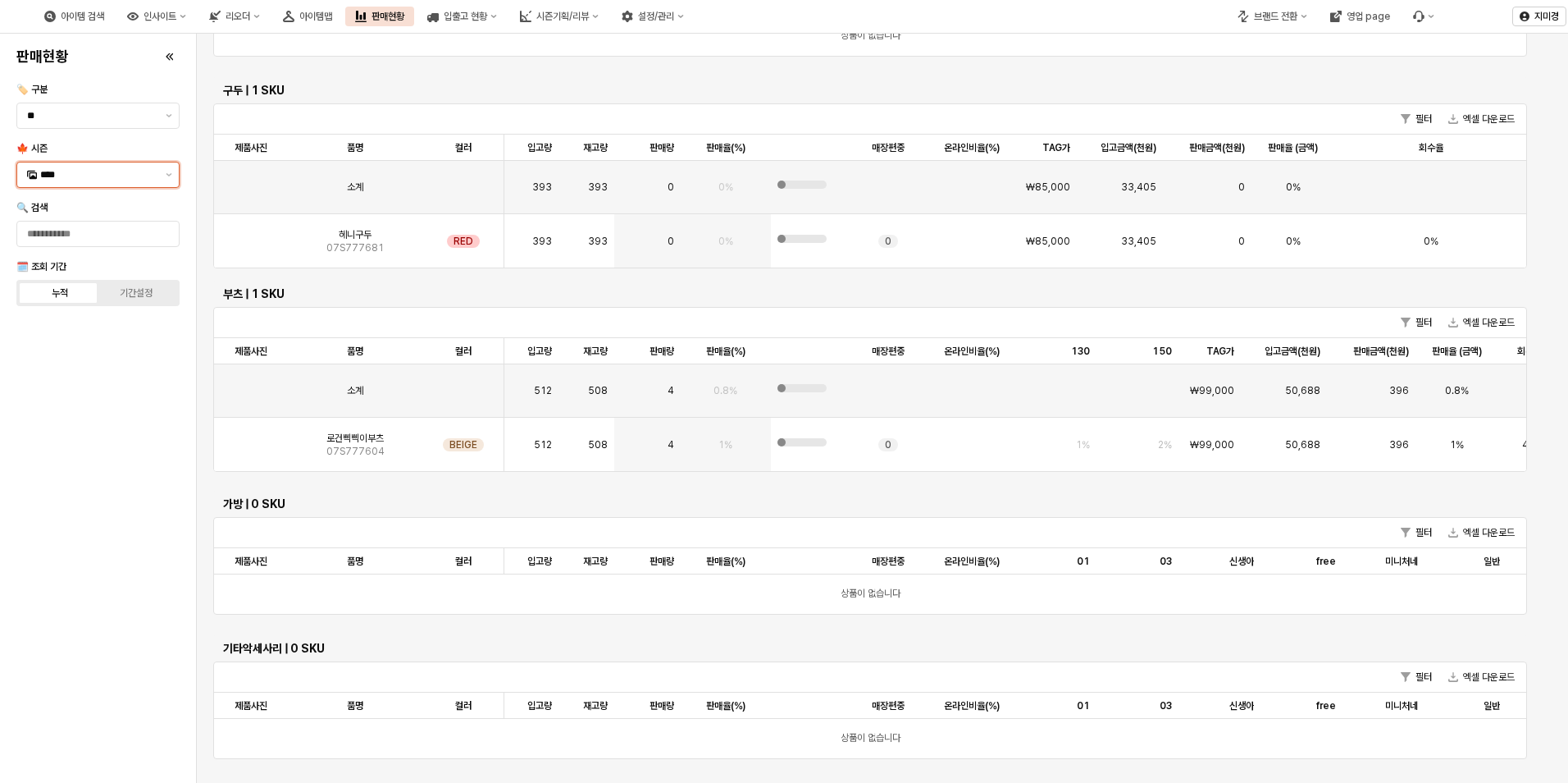
scroll to position [3429, 0]
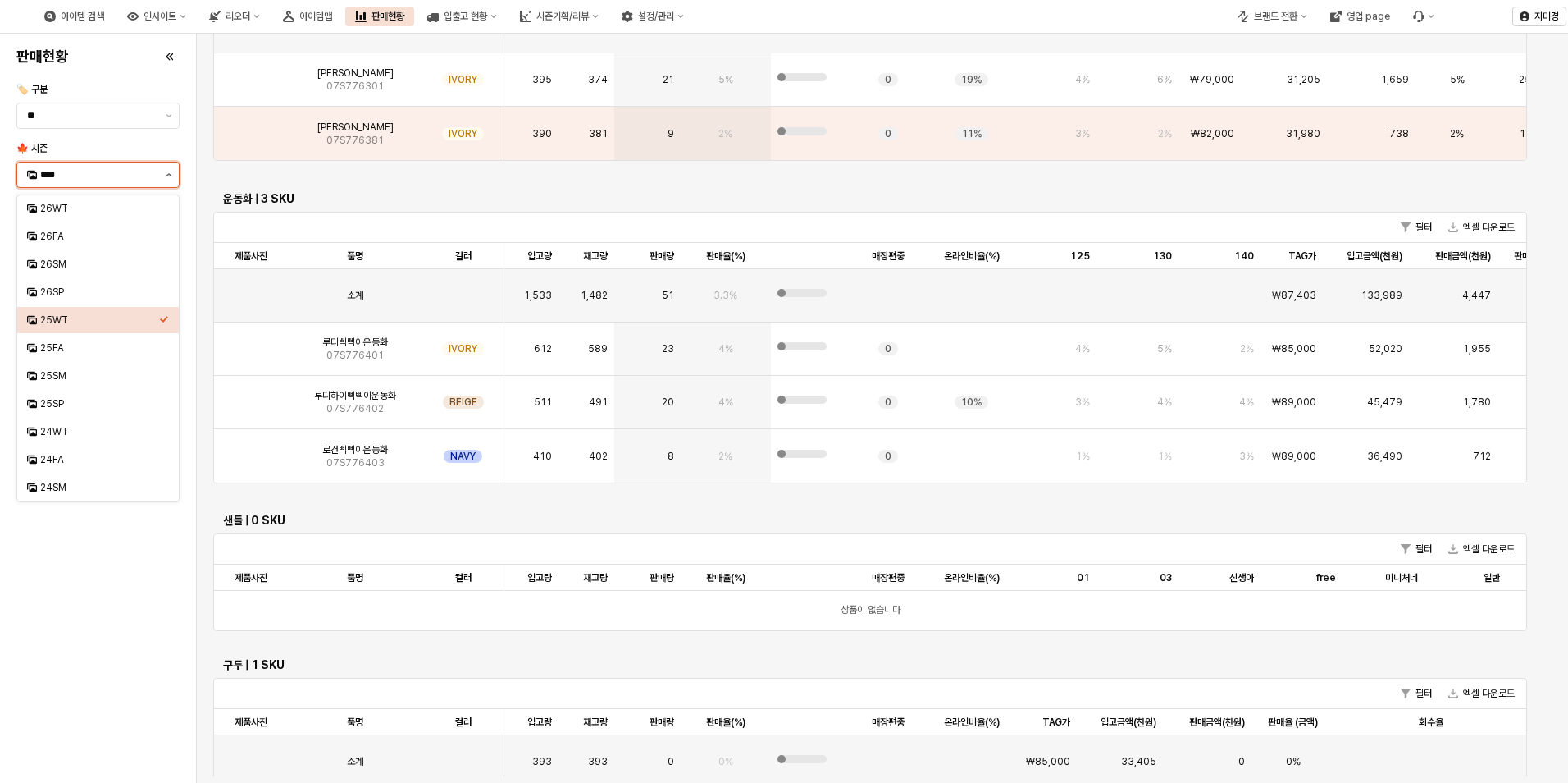
click at [170, 175] on icon "제안 사항 표시" at bounding box center [169, 174] width 6 height 3
click at [80, 353] on div "25FA" at bounding box center [100, 347] width 119 height 13
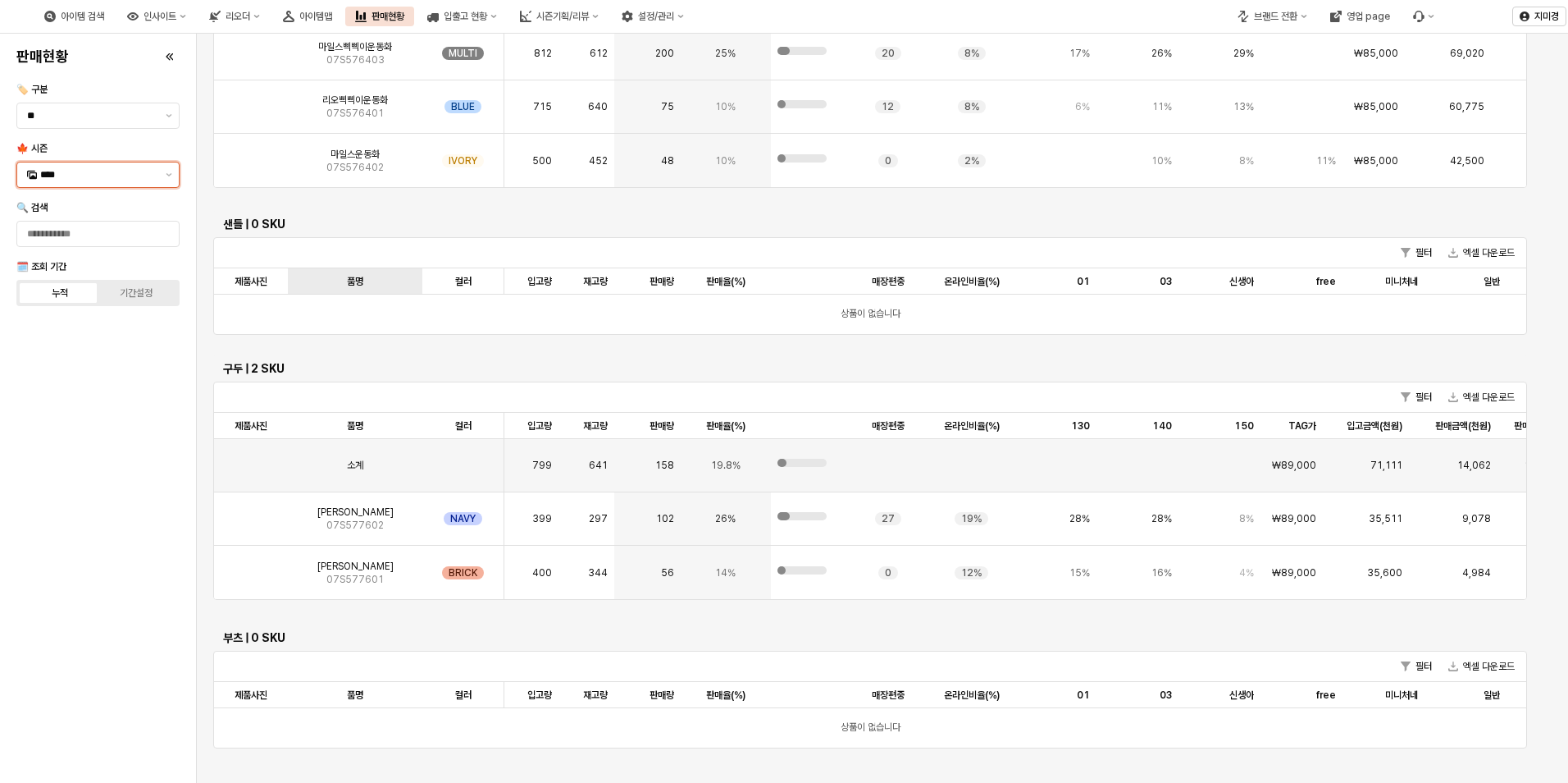
scroll to position [3436, 0]
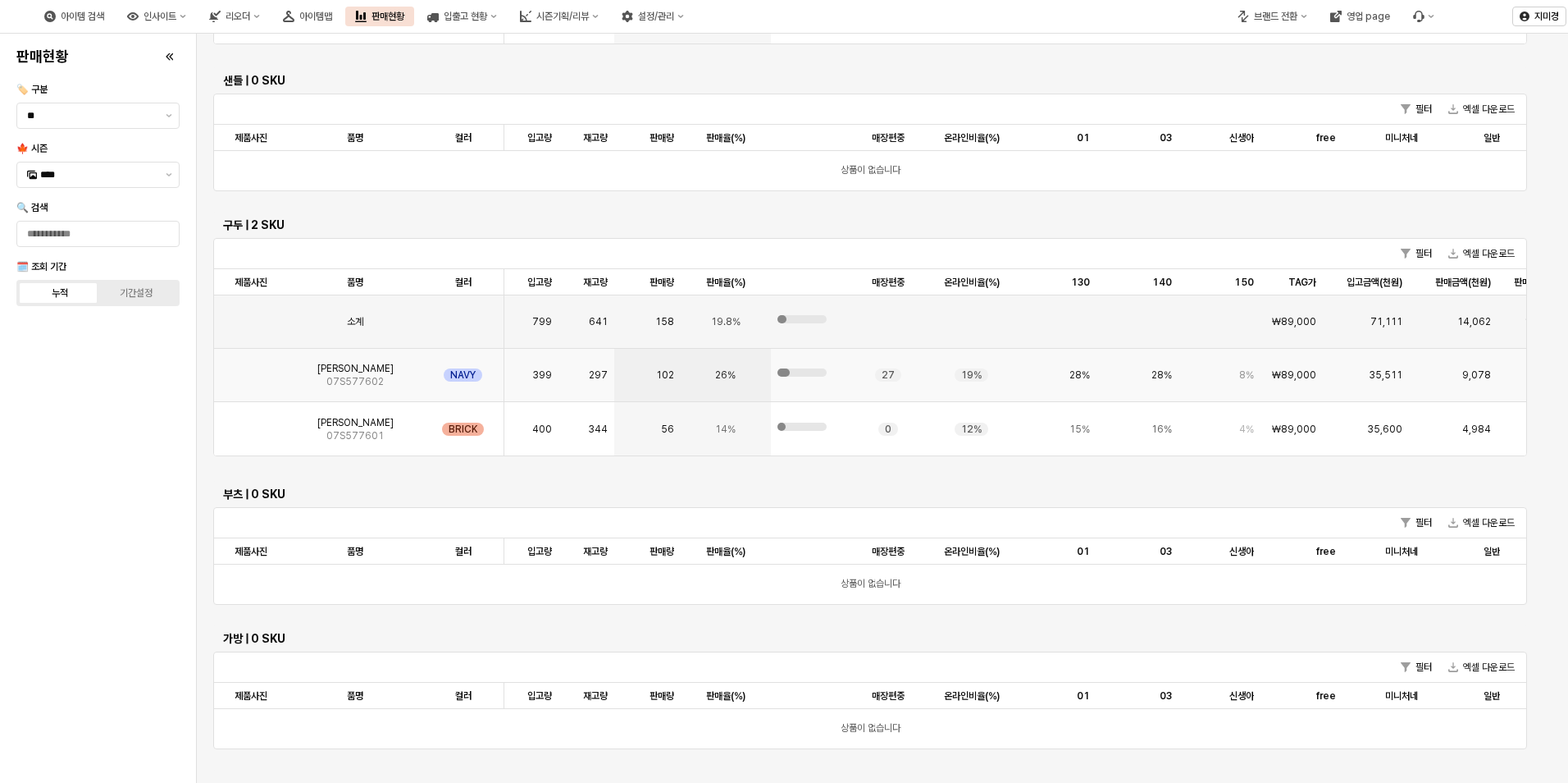
click at [251, 368] on img "App Frame" at bounding box center [251, 368] width 0 height 0
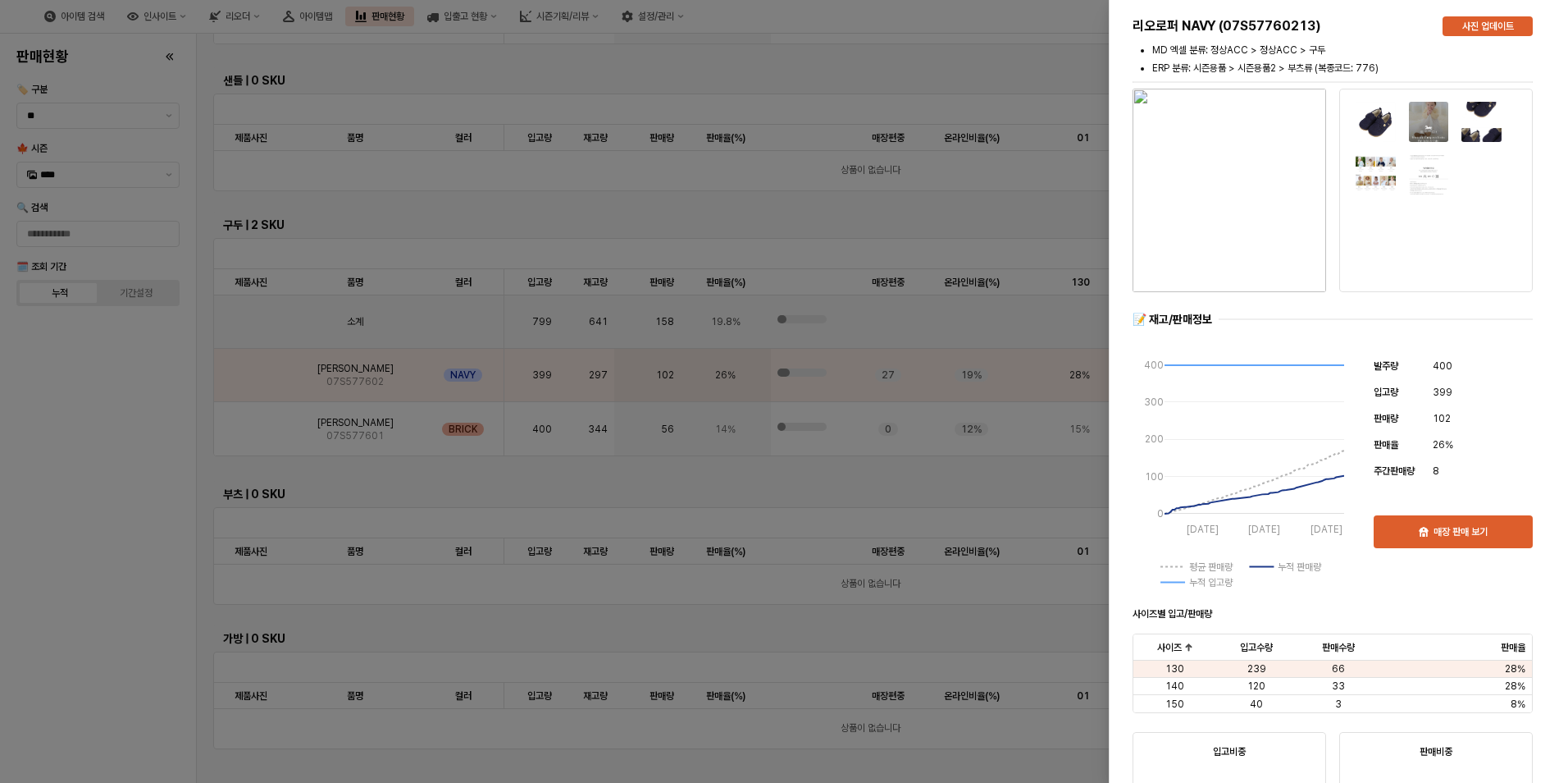
click at [256, 427] on div at bounding box center [784, 391] width 1568 height 783
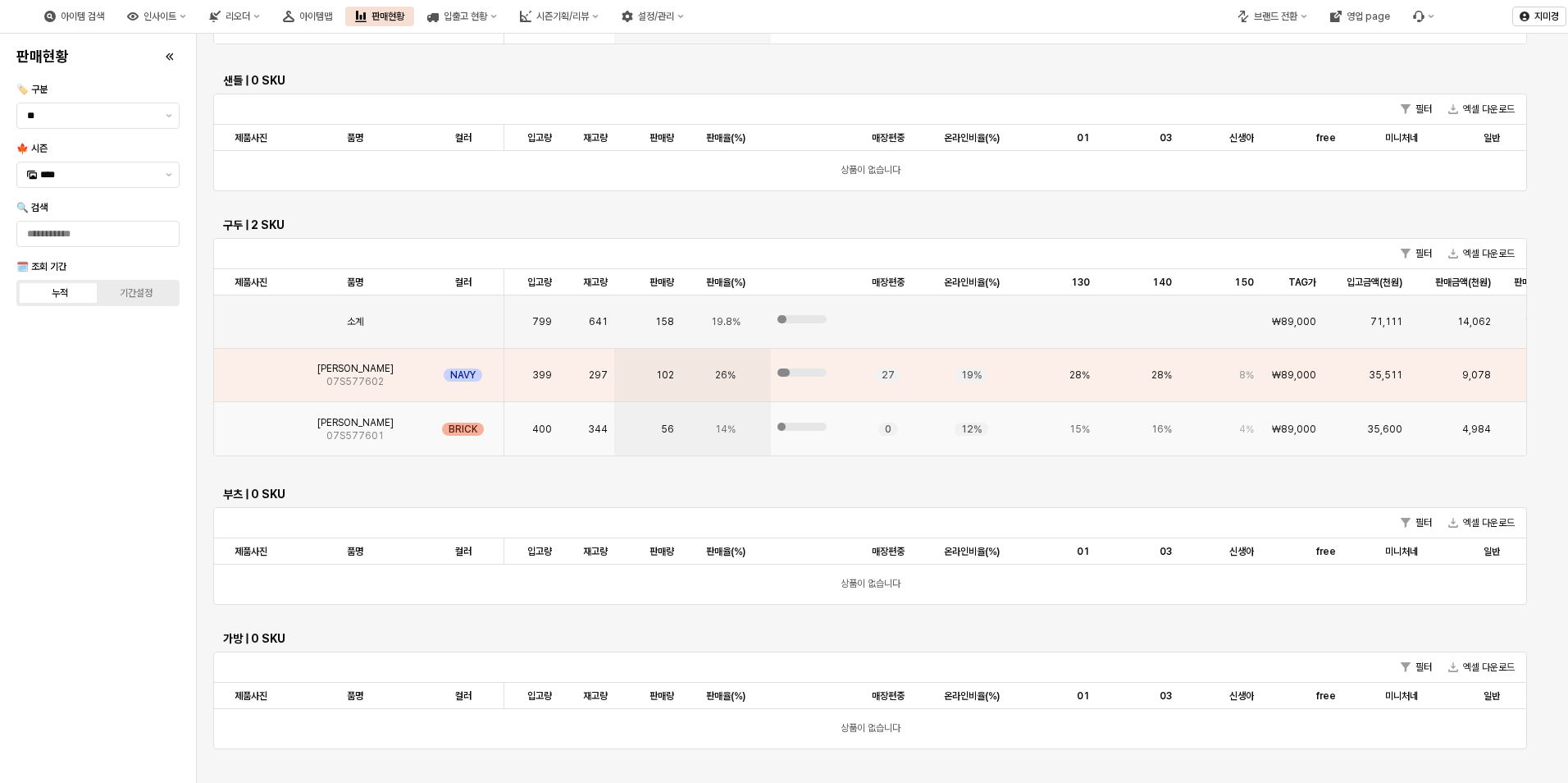
click at [251, 423] on img "App Frame" at bounding box center [251, 423] width 0 height 0
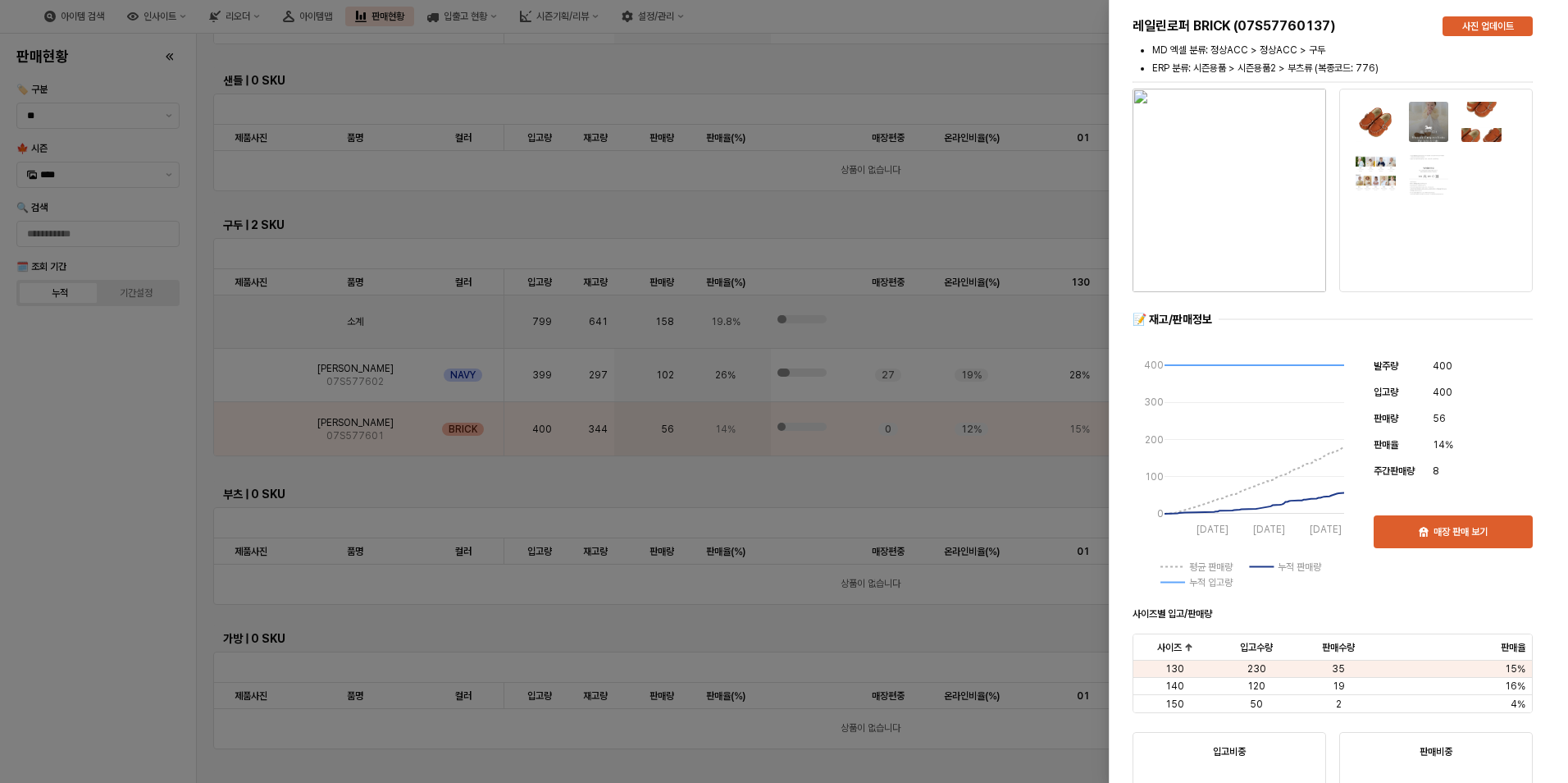
click at [142, 489] on div at bounding box center [784, 391] width 1568 height 783
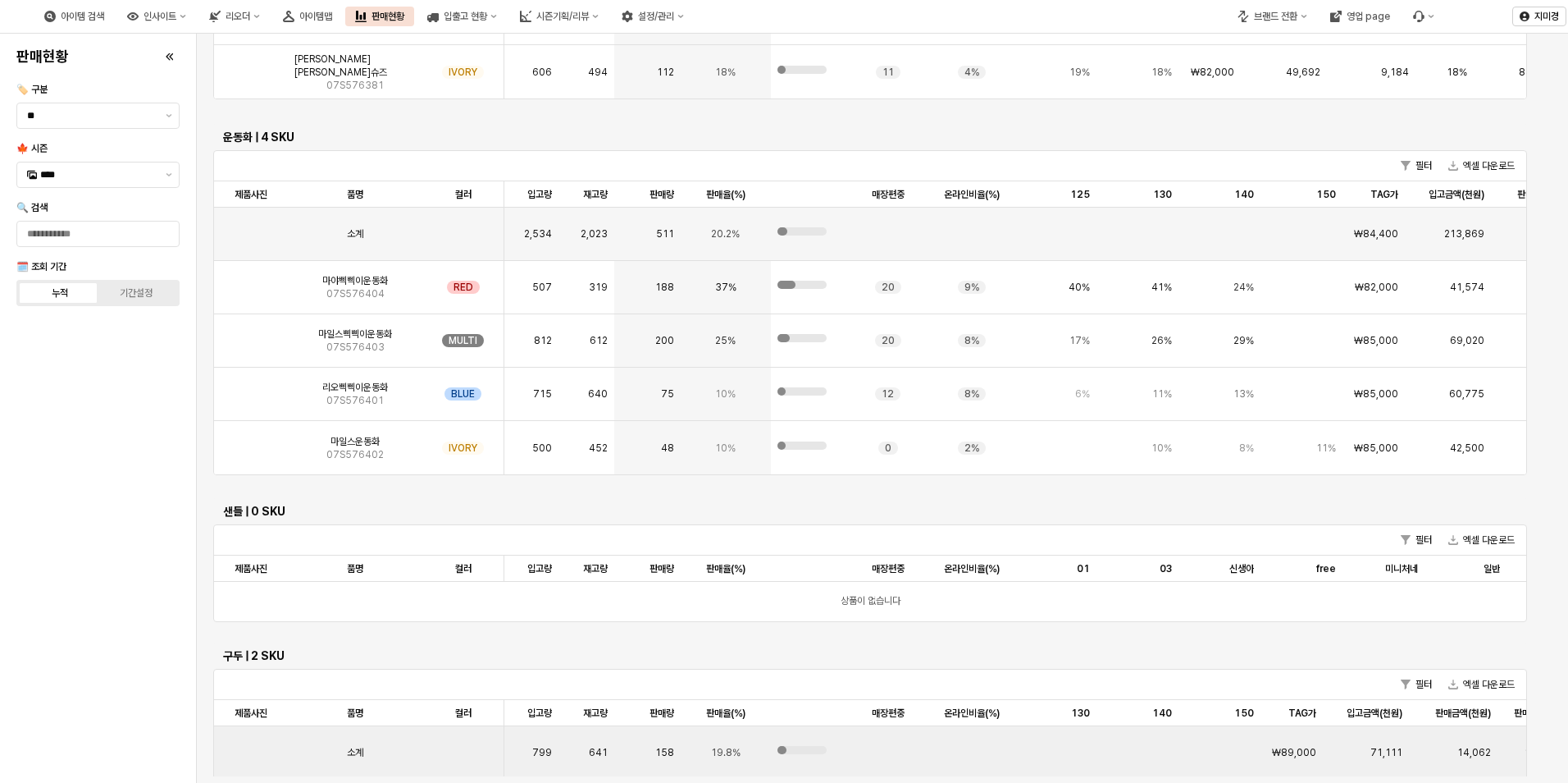
scroll to position [3189, 0]
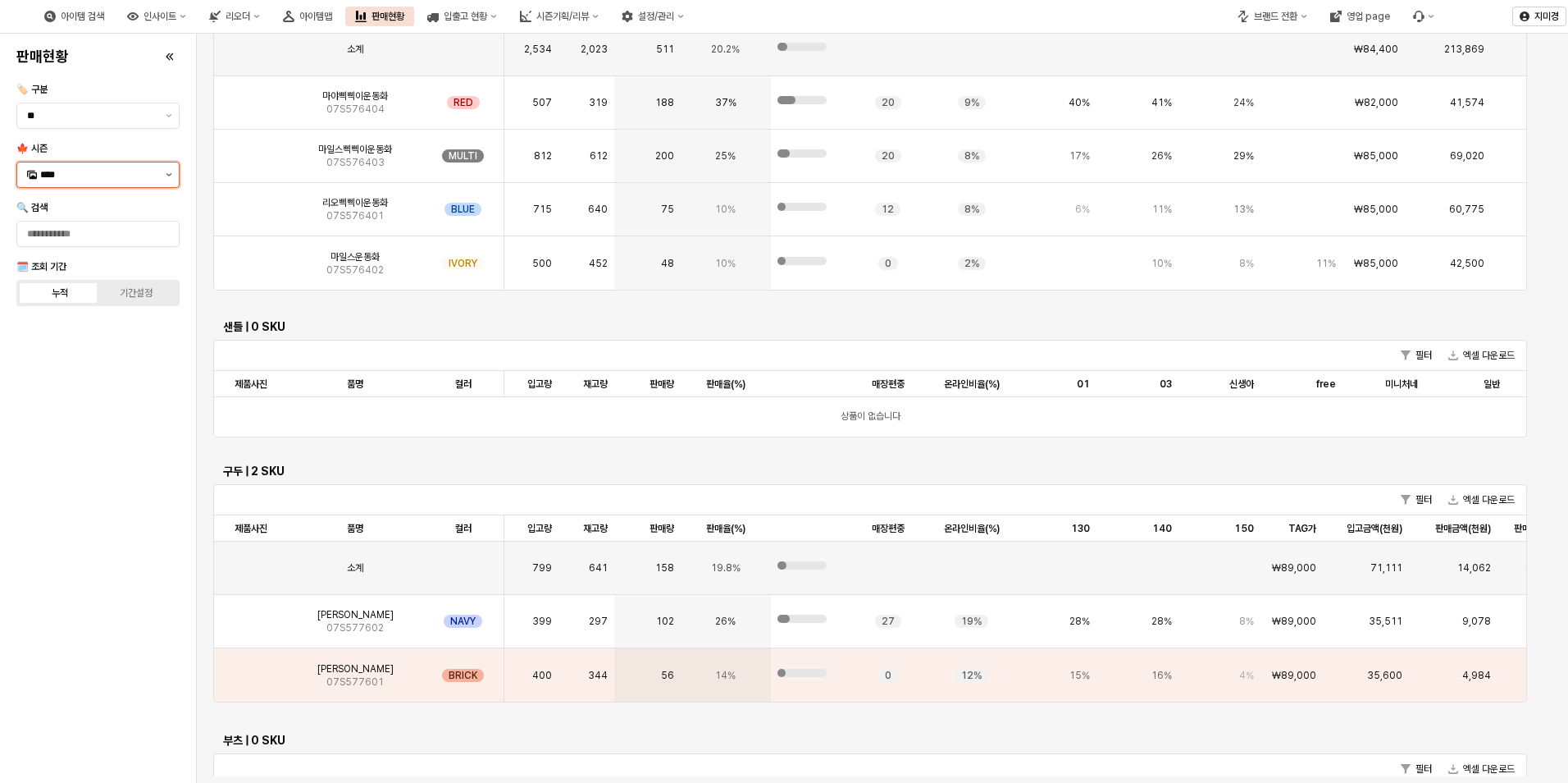
click at [165, 177] on button "제안 사항 표시" at bounding box center [169, 174] width 20 height 25
click at [88, 320] on div "25WT" at bounding box center [100, 320] width 119 height 13
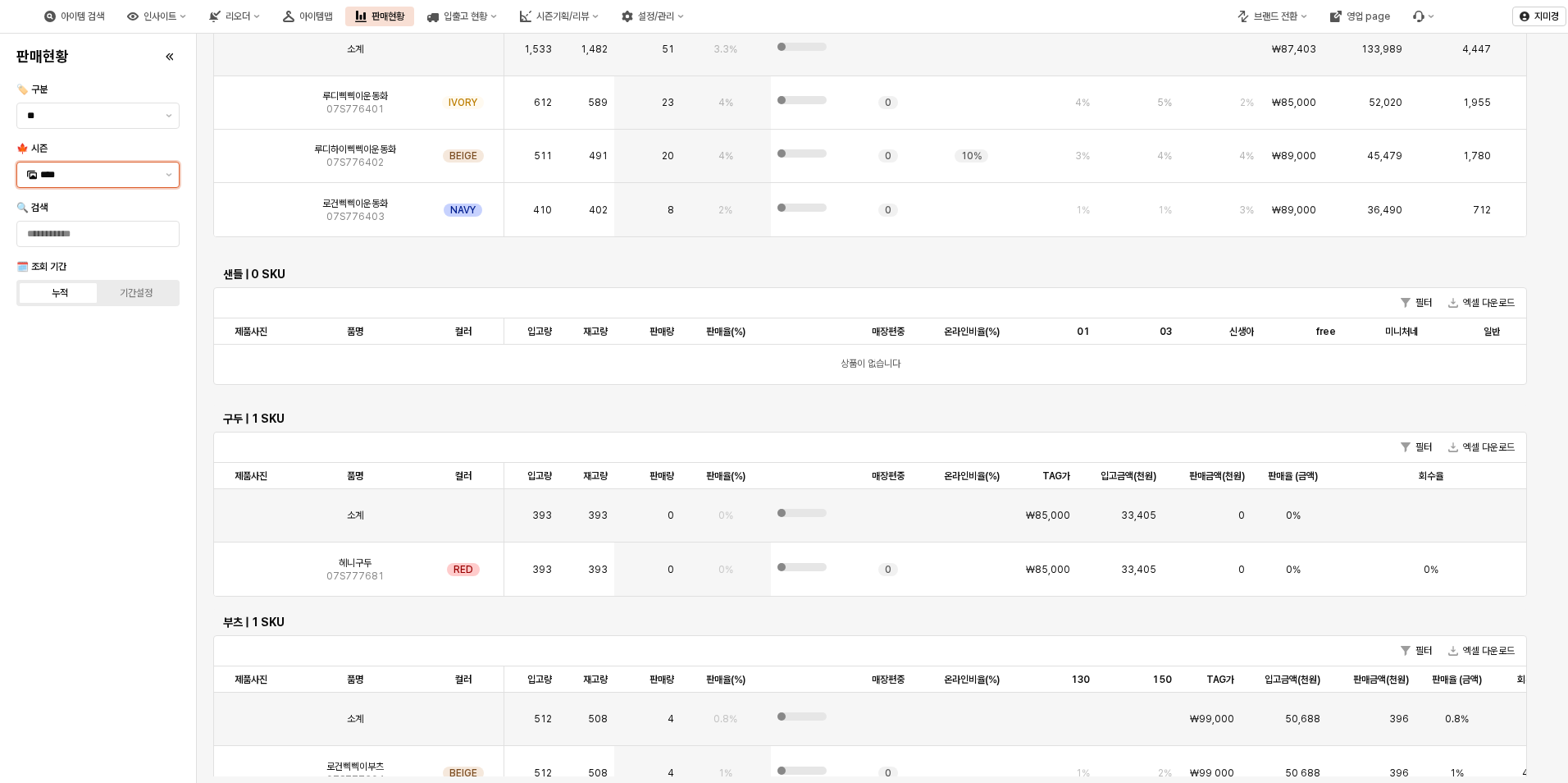
scroll to position [3137, 0]
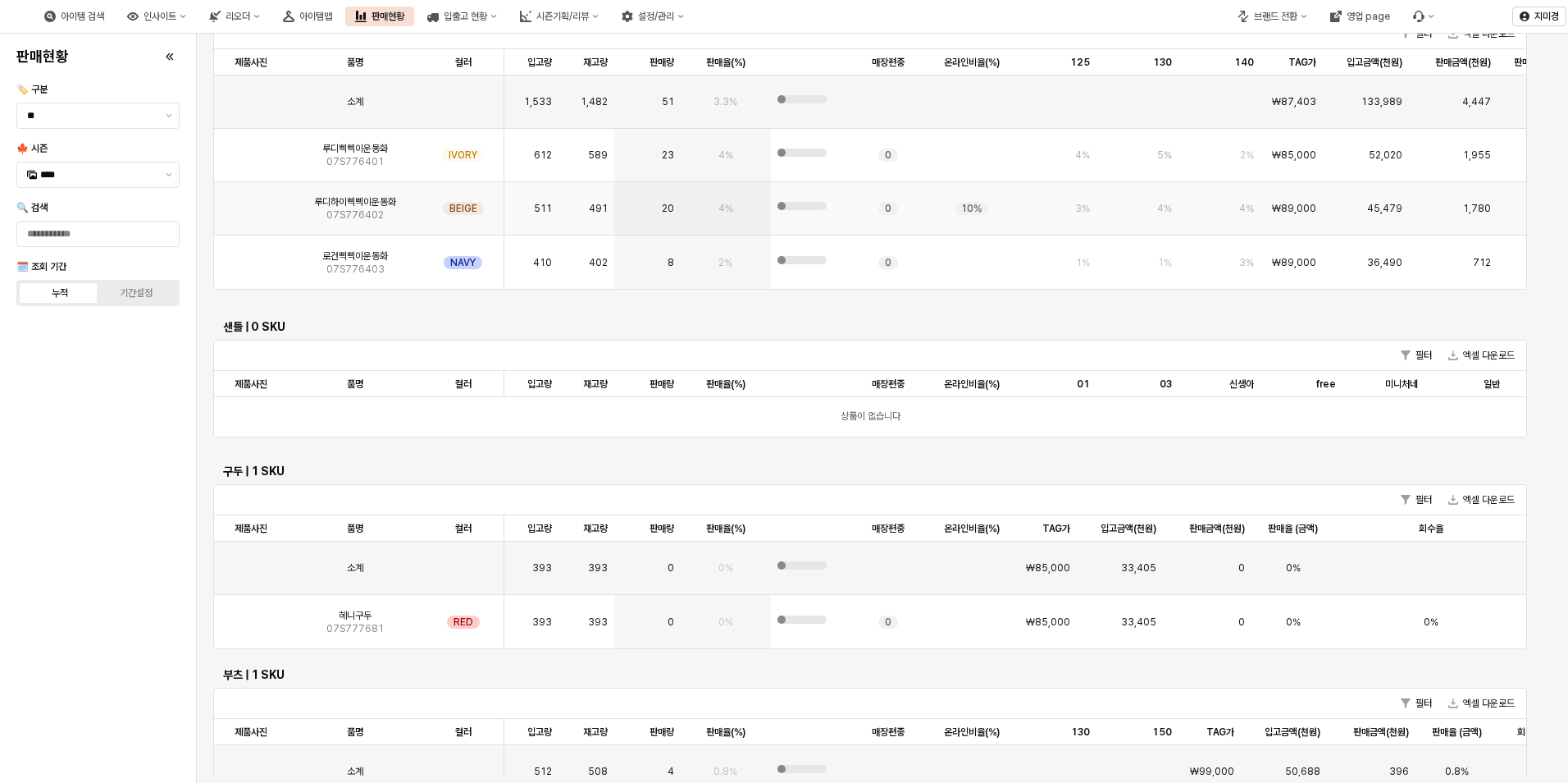
click at [359, 213] on span "07S776402" at bounding box center [355, 215] width 57 height 13
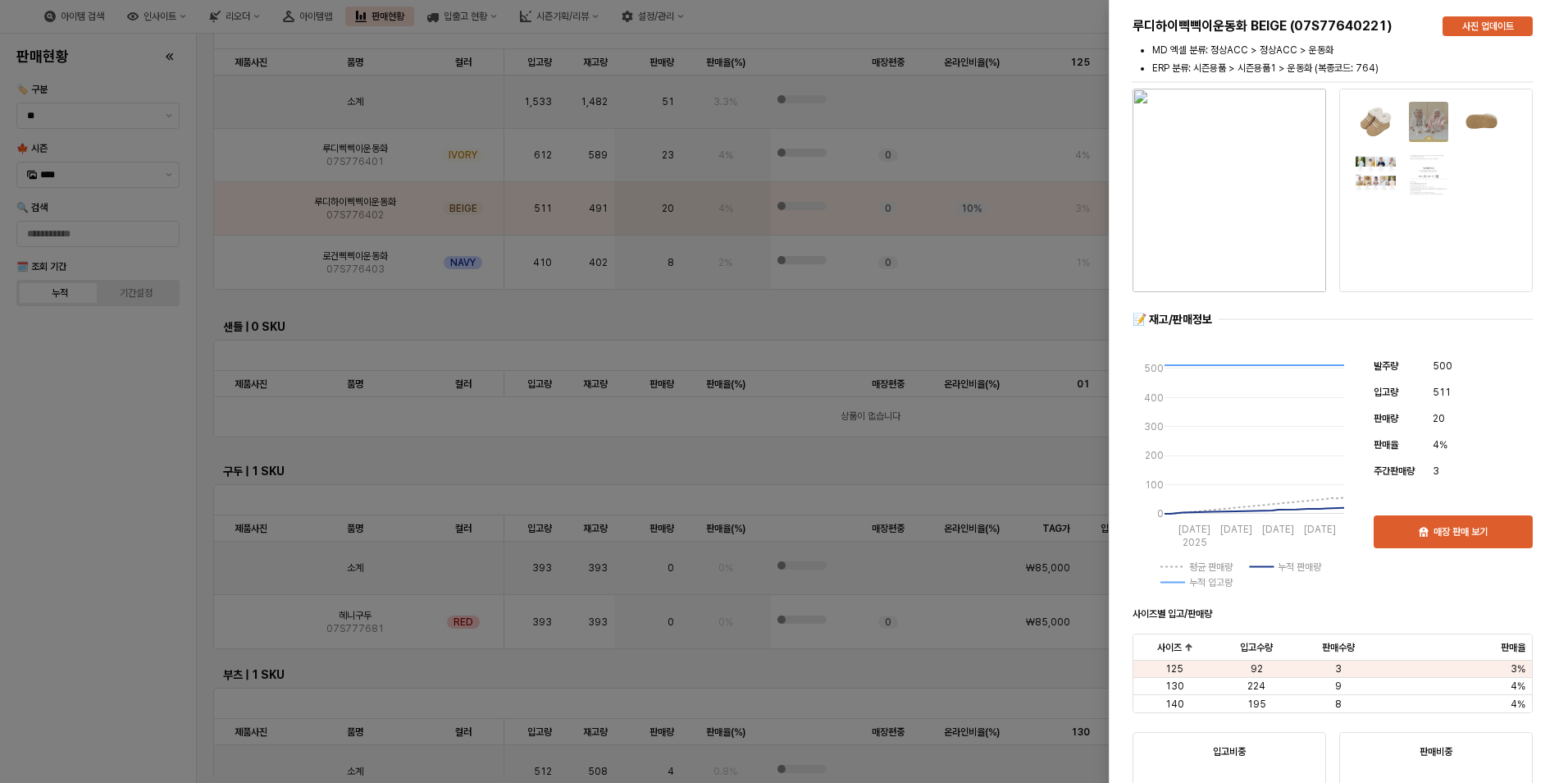
click at [128, 418] on div at bounding box center [784, 391] width 1568 height 783
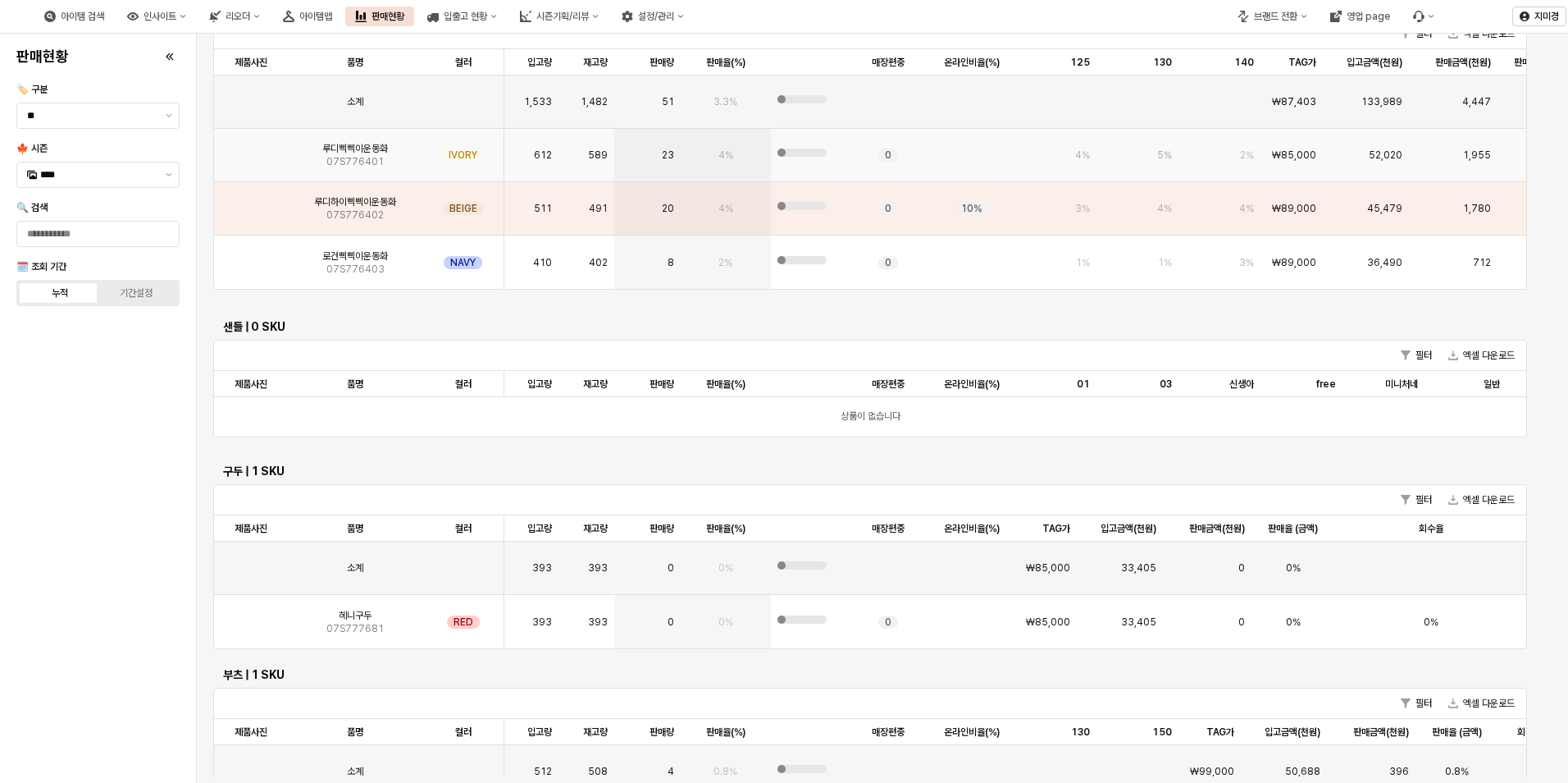
click at [251, 148] on img "App Frame" at bounding box center [251, 148] width 0 height 0
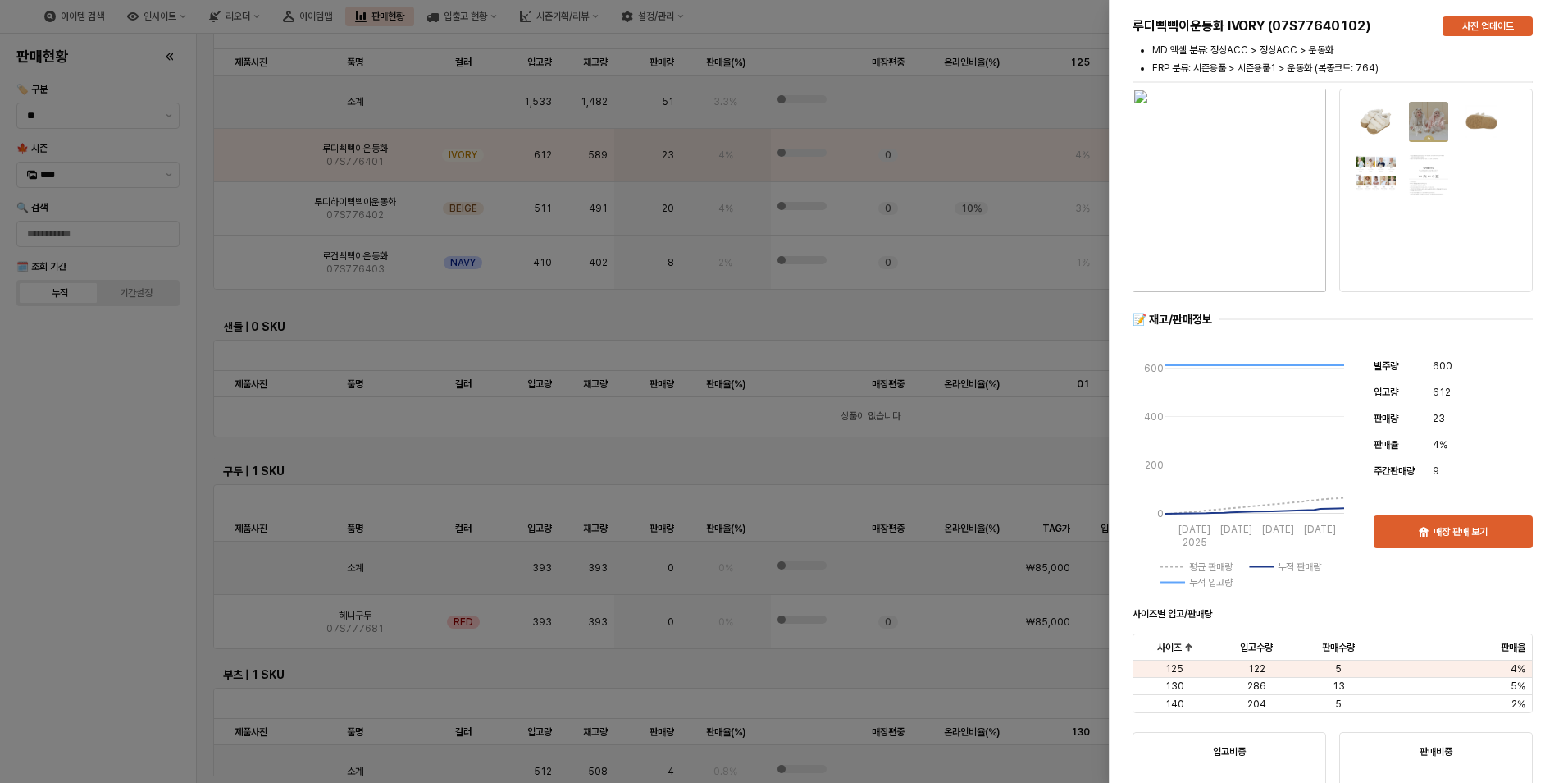
click at [136, 399] on div at bounding box center [784, 391] width 1568 height 783
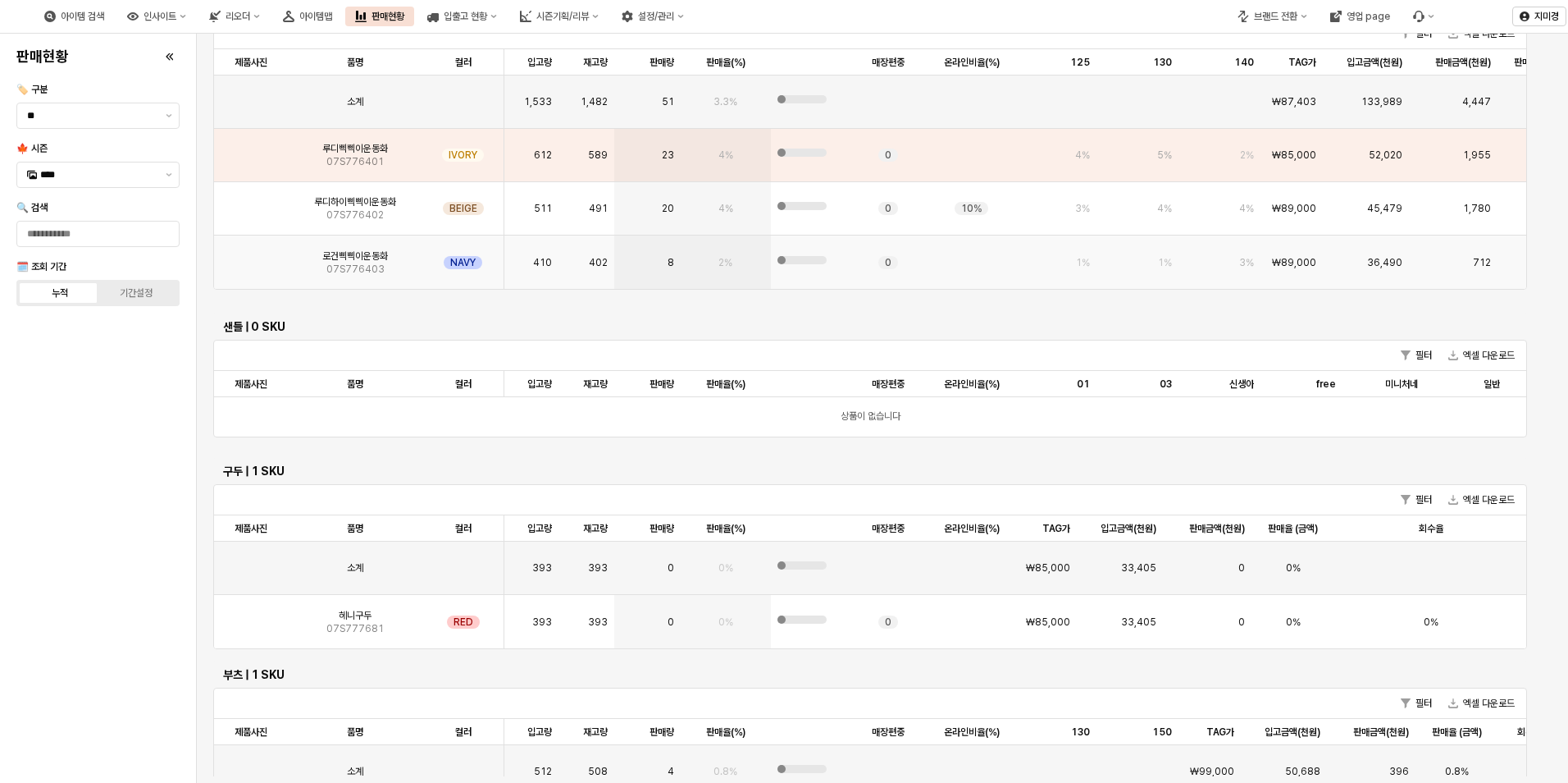
click at [251, 256] on img "App Frame" at bounding box center [251, 256] width 0 height 0
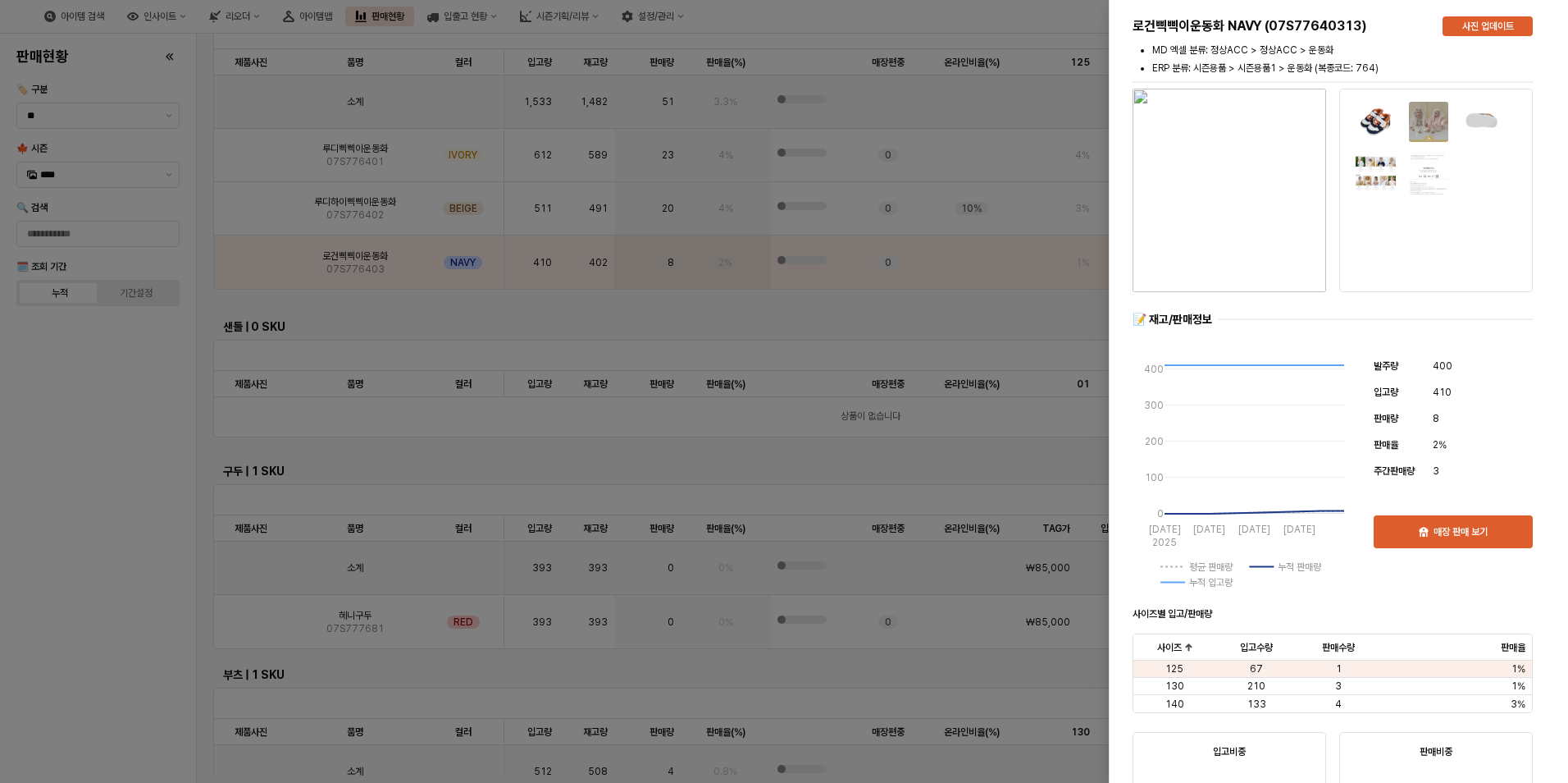
click at [126, 473] on div at bounding box center [784, 391] width 1568 height 783
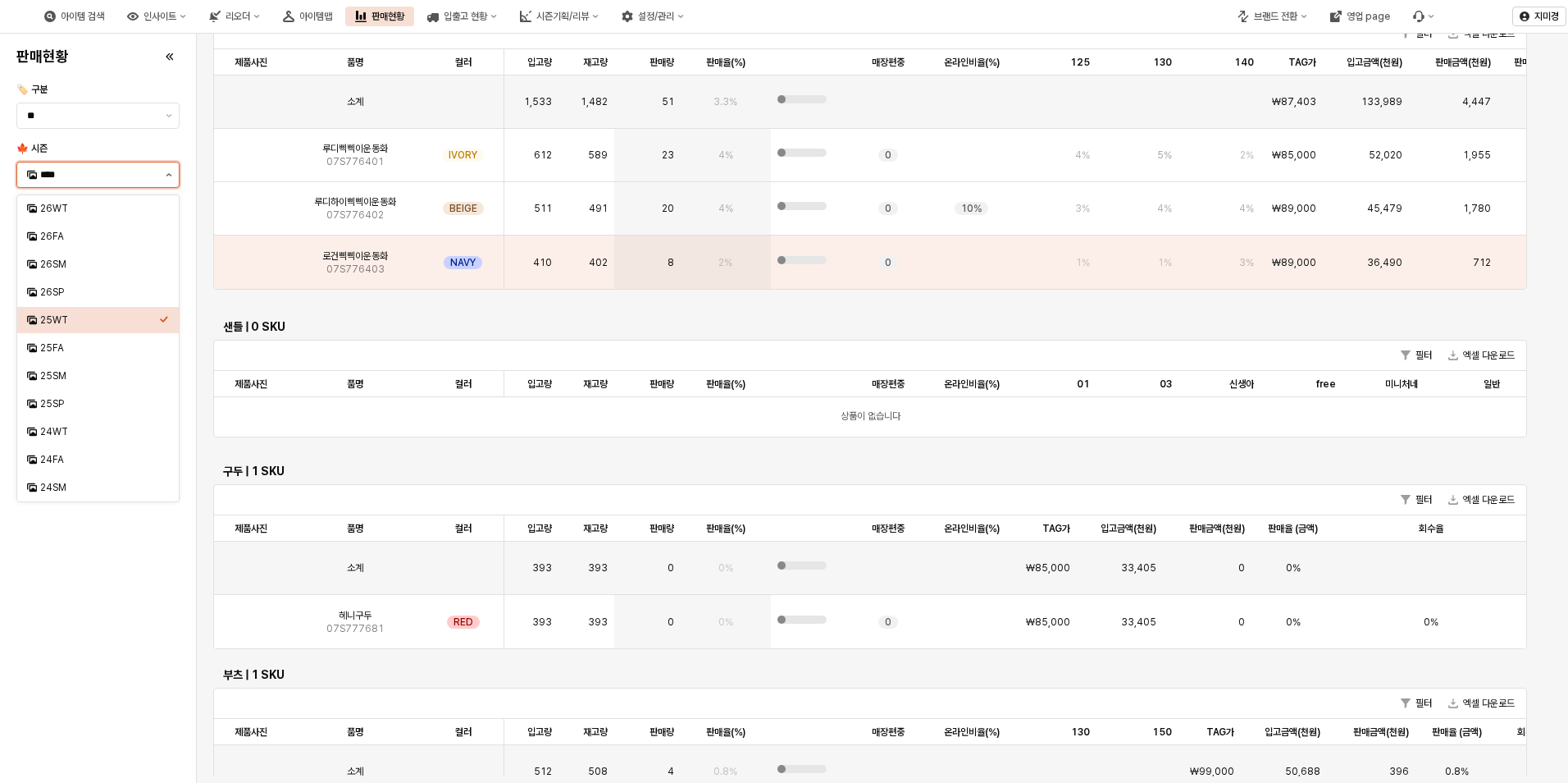
click at [164, 176] on button "제안 사항 표시" at bounding box center [169, 174] width 20 height 25
click at [80, 346] on div "25FA" at bounding box center [100, 347] width 119 height 13
type input "****"
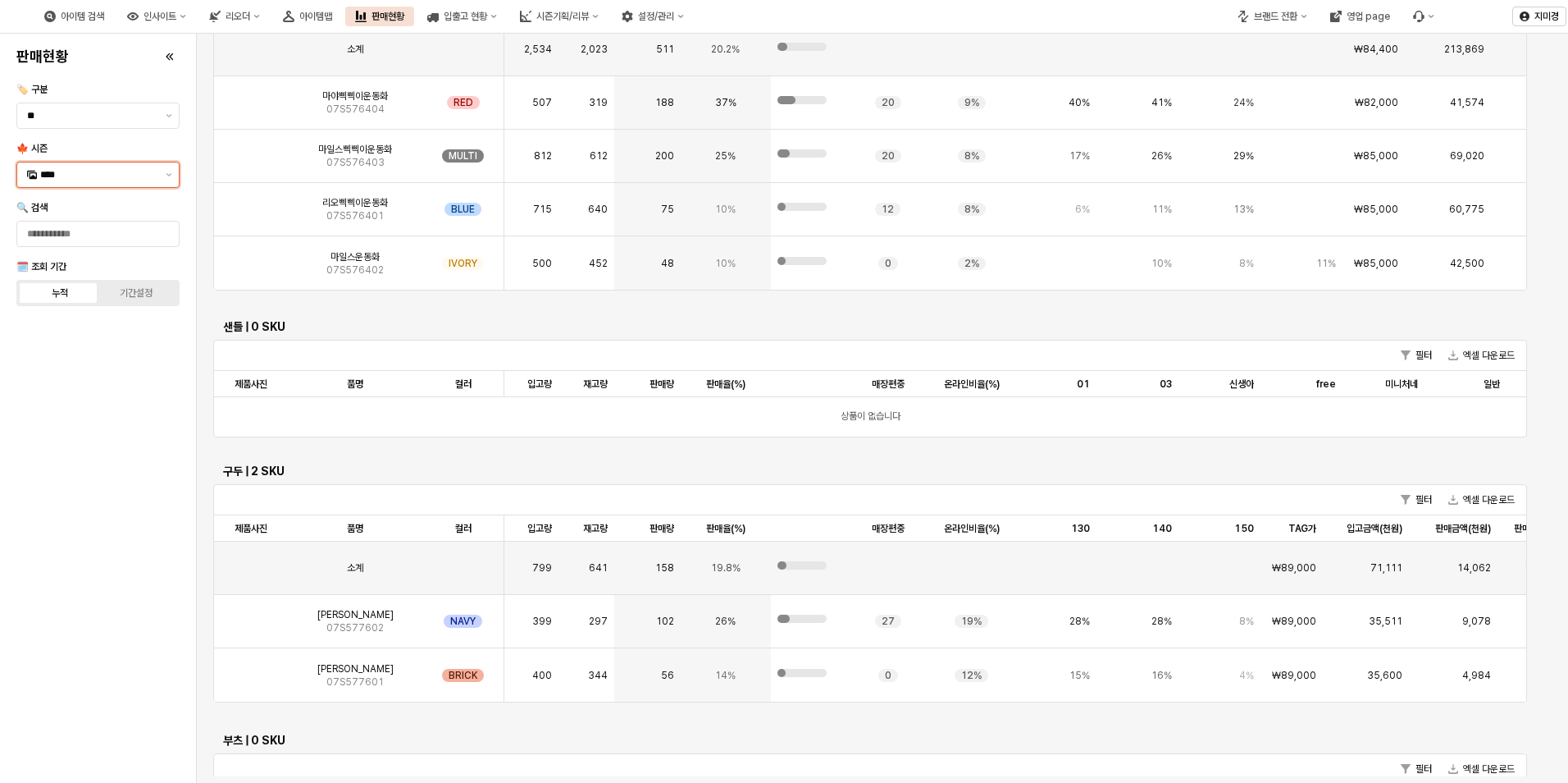
scroll to position [2862, 0]
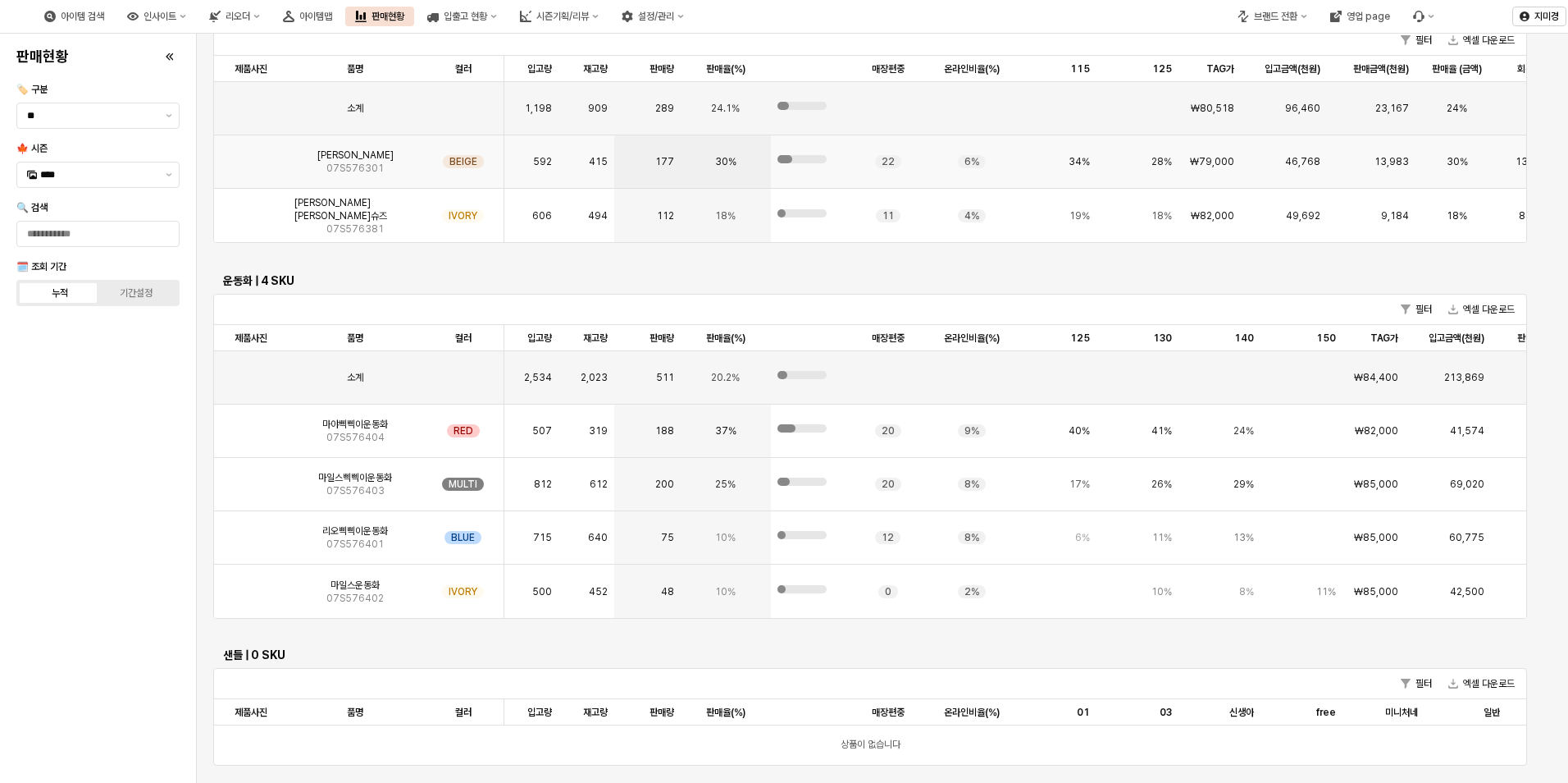
click at [251, 155] on img "App Frame" at bounding box center [251, 155] width 0 height 0
